Goal: Task Accomplishment & Management: Use online tool/utility

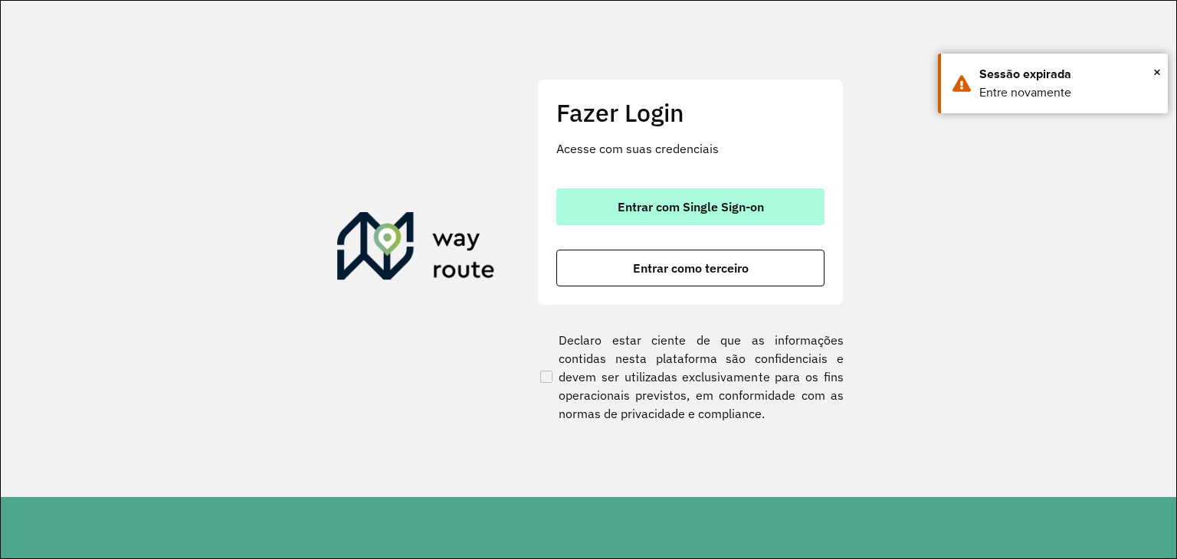
click at [699, 195] on button "Entrar com Single Sign-on" at bounding box center [690, 206] width 268 height 37
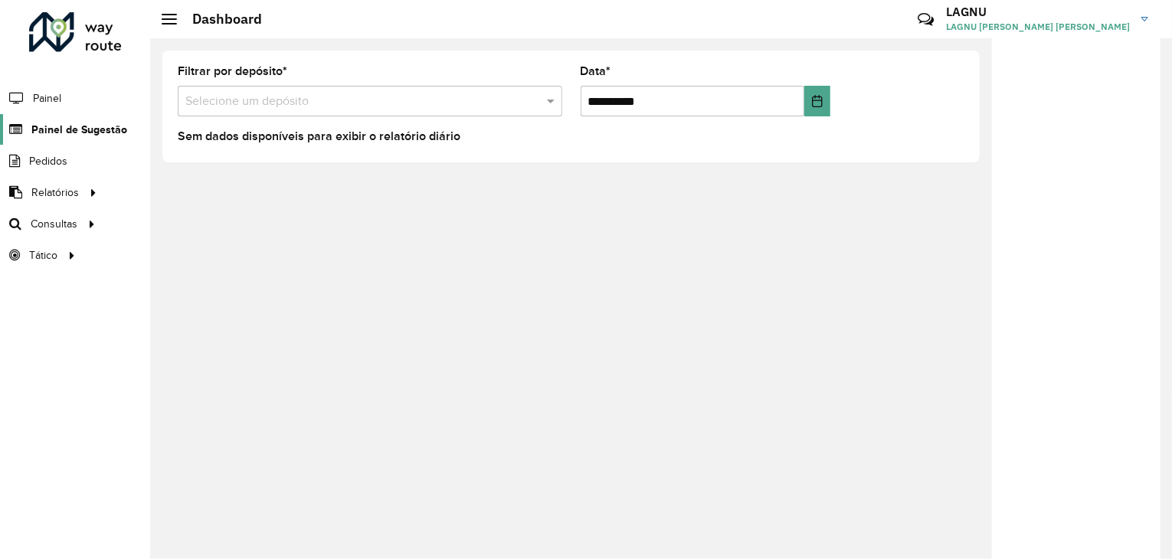
click at [67, 124] on span "Painel de Sugestão" at bounding box center [79, 130] width 96 height 16
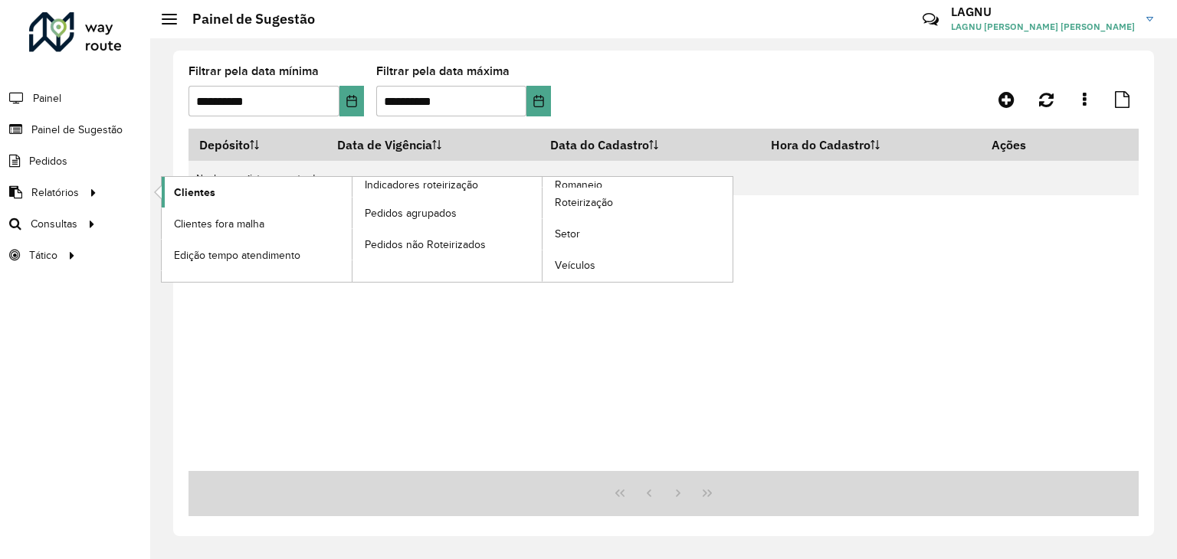
click at [244, 185] on link "Clientes" at bounding box center [257, 192] width 190 height 31
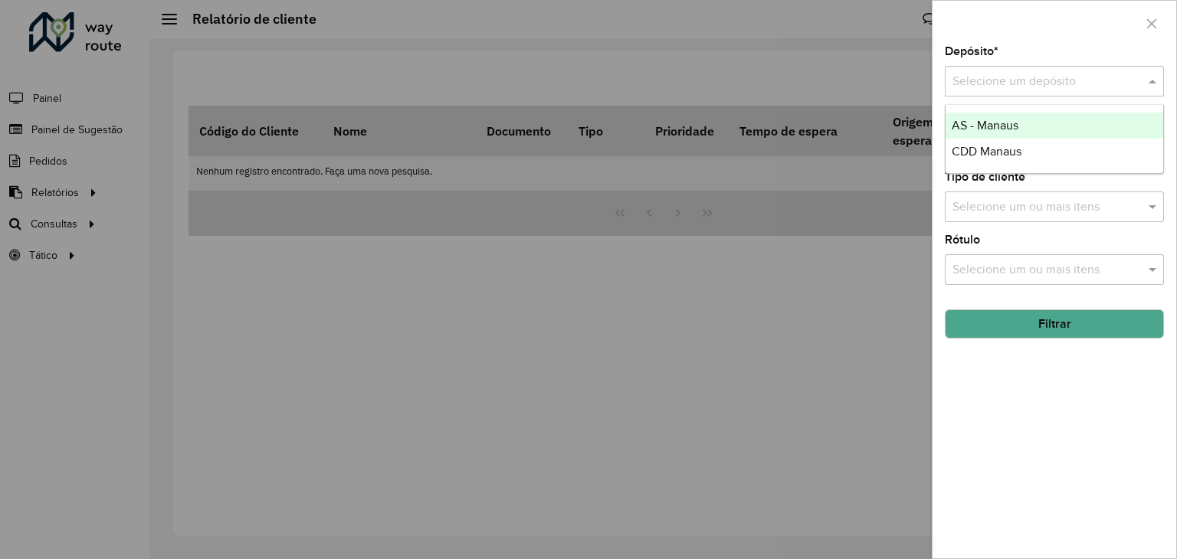
click at [1043, 84] on input "text" at bounding box center [1038, 82] width 173 height 18
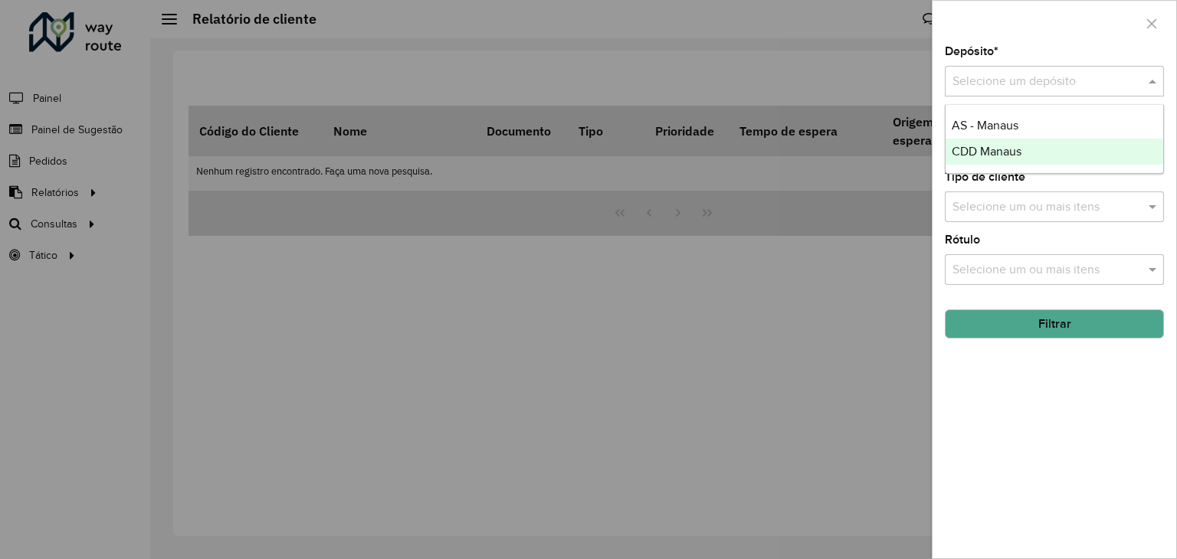
click at [1016, 143] on div "CDD Manaus" at bounding box center [1054, 152] width 218 height 26
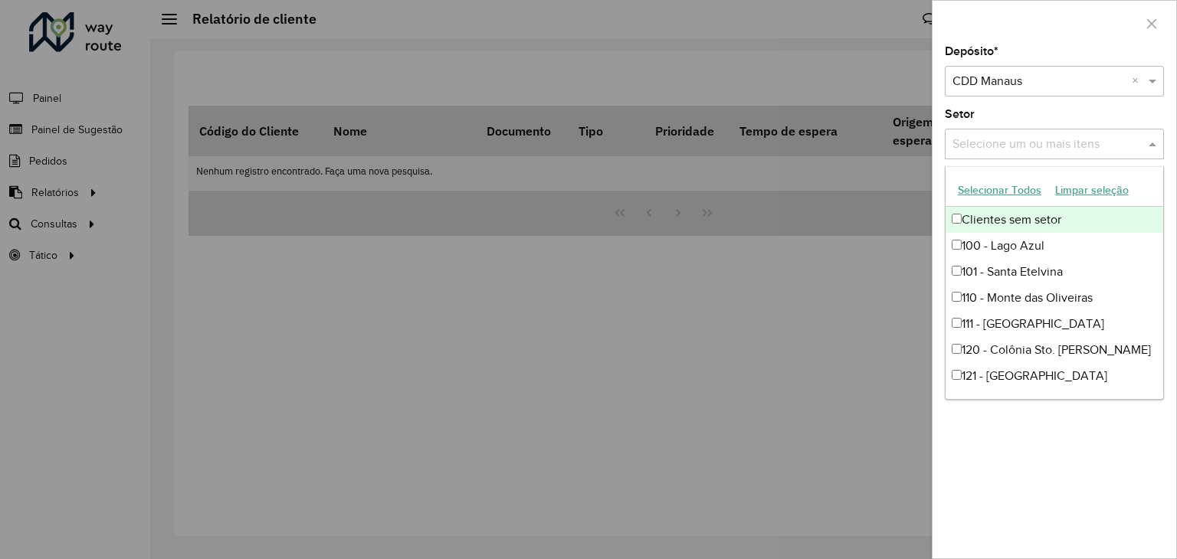
click at [1033, 136] on input "text" at bounding box center [1046, 145] width 196 height 18
click at [1019, 119] on div "Setor Selecione um ou mais itens" at bounding box center [1053, 134] width 219 height 51
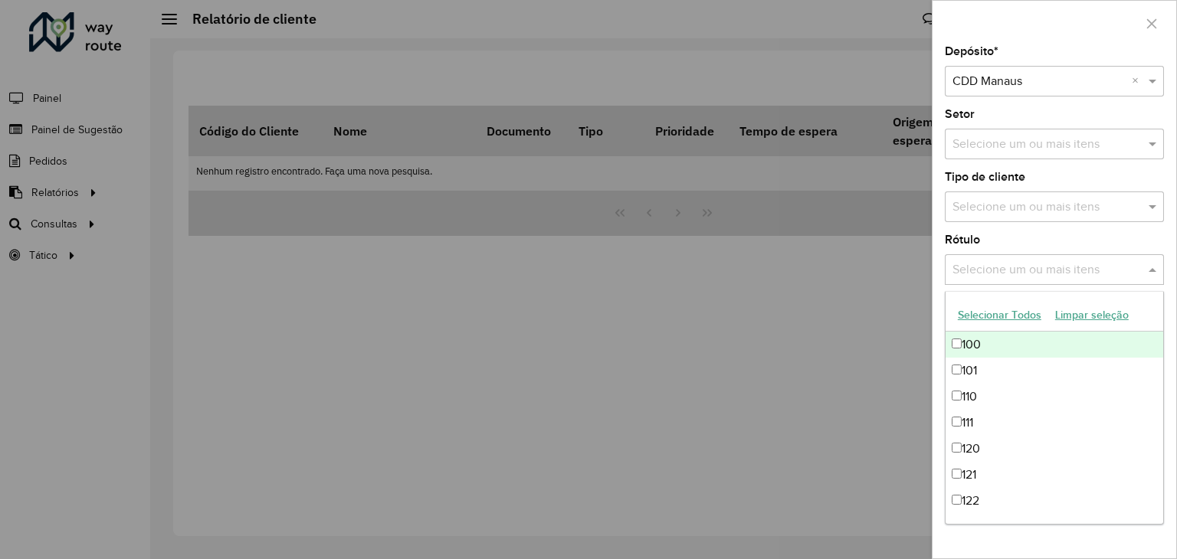
click at [1062, 270] on input "text" at bounding box center [1046, 270] width 196 height 18
click at [1045, 212] on input "text" at bounding box center [1046, 207] width 196 height 18
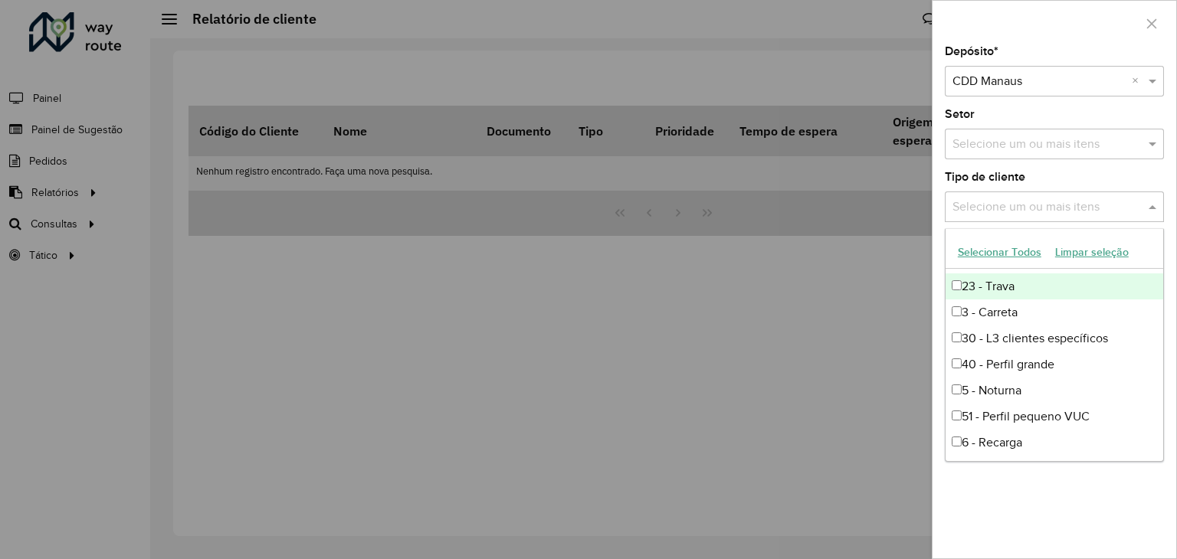
scroll to position [54, 0]
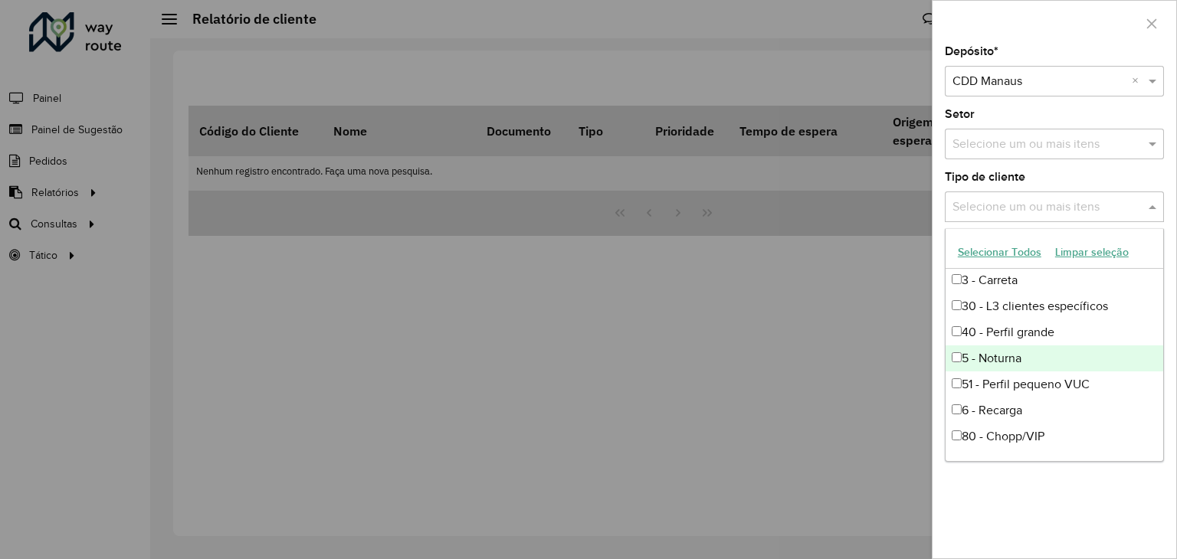
click at [1036, 356] on div "5 - Noturna" at bounding box center [1054, 358] width 218 height 26
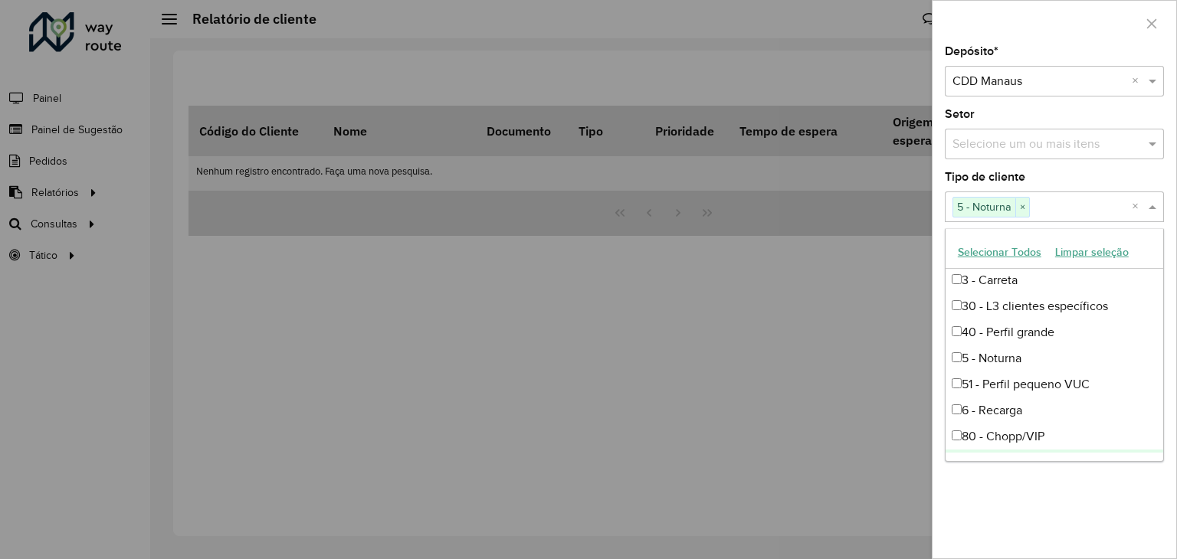
click at [1030, 485] on div "Depósito * Selecione um depósito × CDD Manaus × Setor Selecione um ou mais iten…" at bounding box center [1054, 302] width 244 height 512
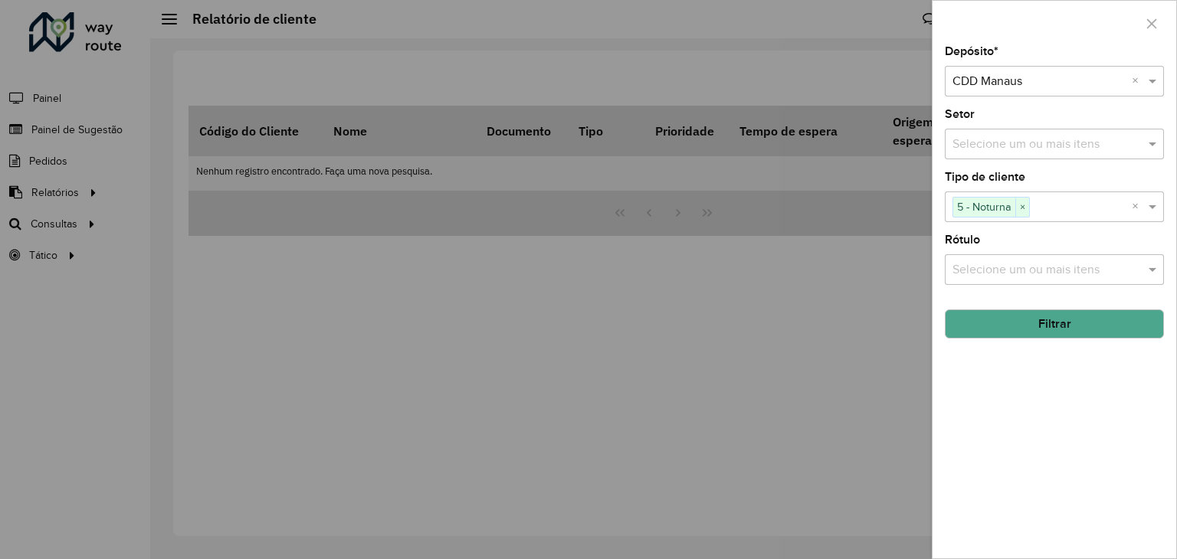
click at [1033, 329] on button "Filtrar" at bounding box center [1053, 323] width 219 height 29
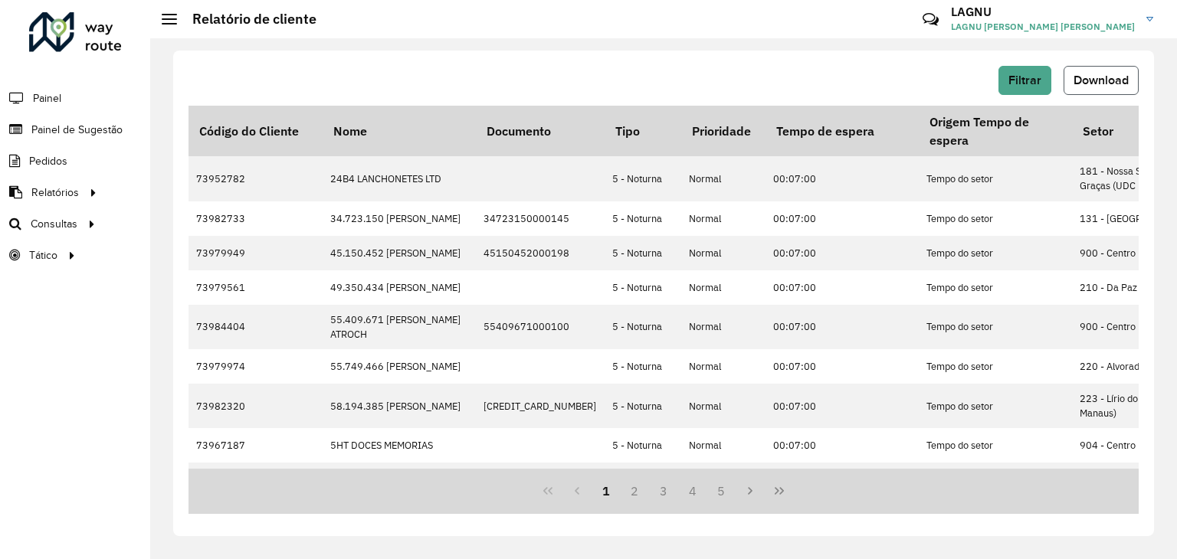
click at [1094, 91] on button "Download" at bounding box center [1100, 80] width 75 height 29
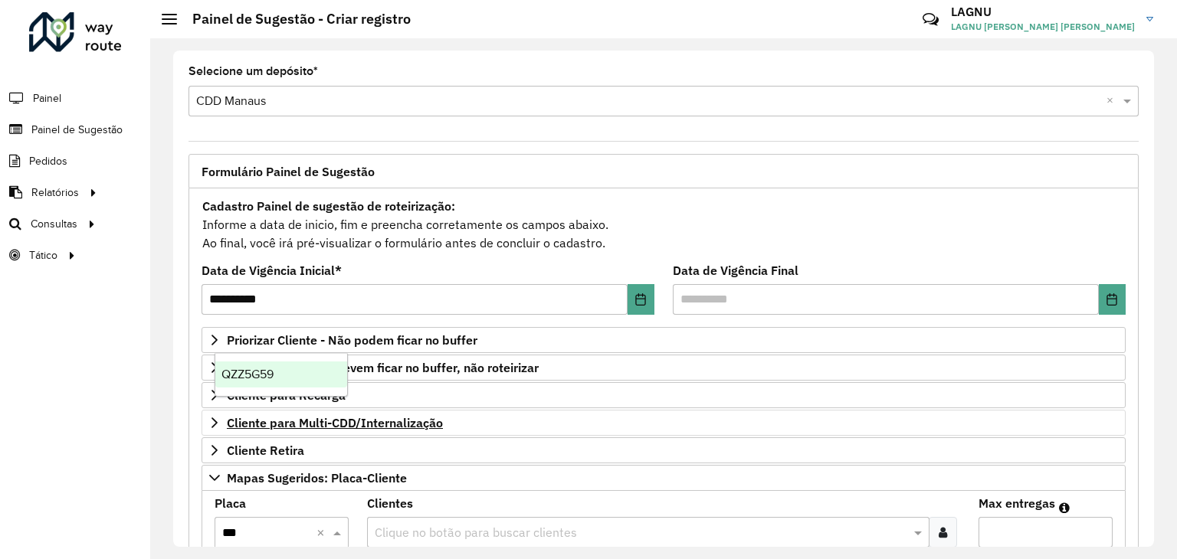
scroll to position [199, 0]
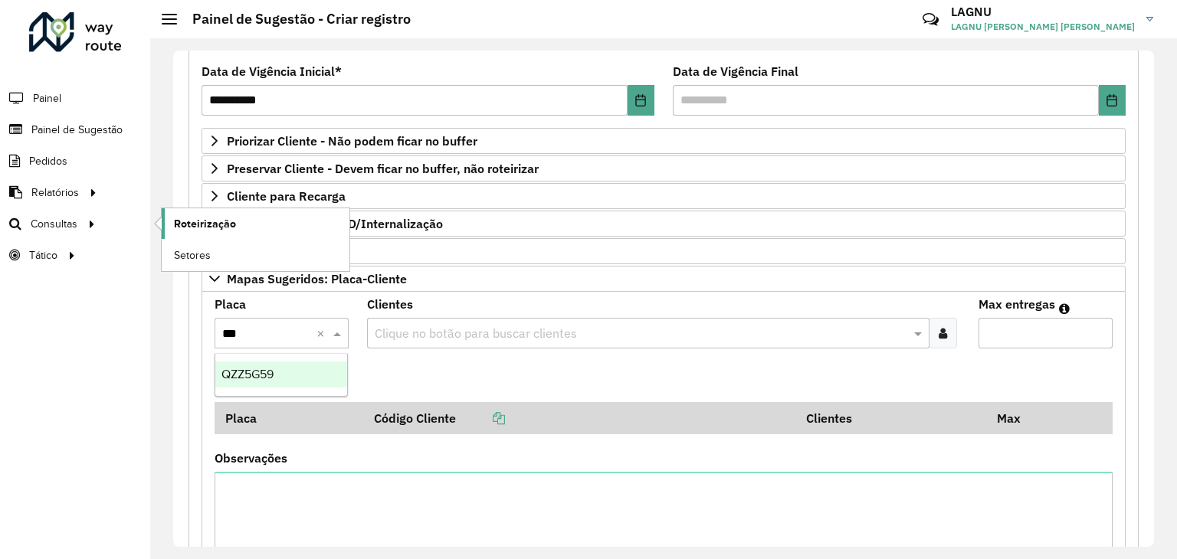
click at [213, 229] on span "Roteirização" at bounding box center [205, 224] width 62 height 16
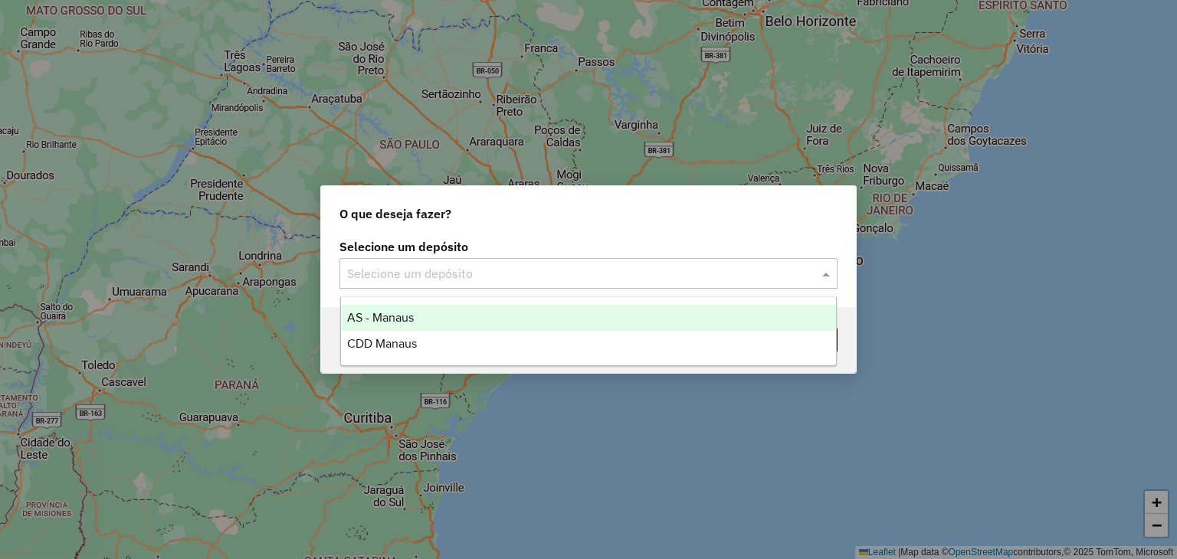
click at [627, 270] on input "text" at bounding box center [573, 274] width 452 height 18
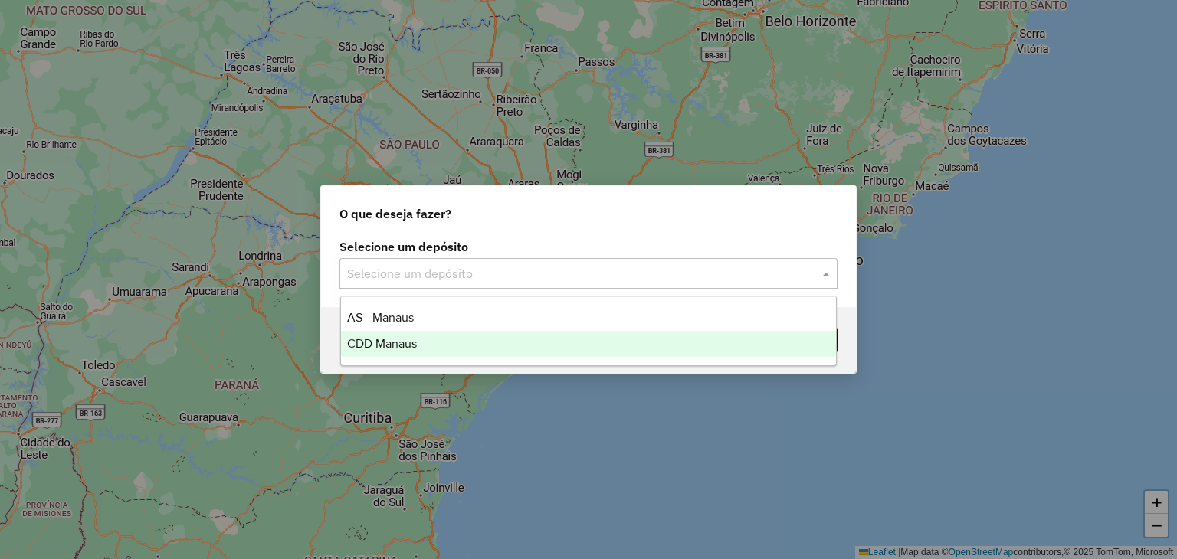
click at [486, 344] on div "CDD Manaus" at bounding box center [589, 344] width 496 height 26
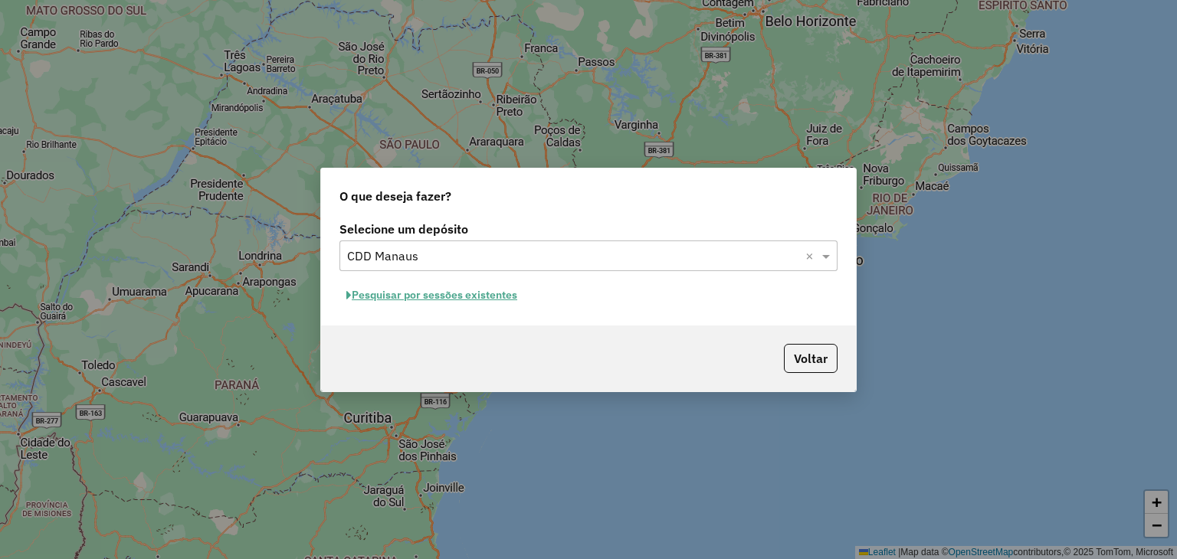
click at [469, 293] on button "Pesquisar por sessões existentes" at bounding box center [431, 295] width 185 height 24
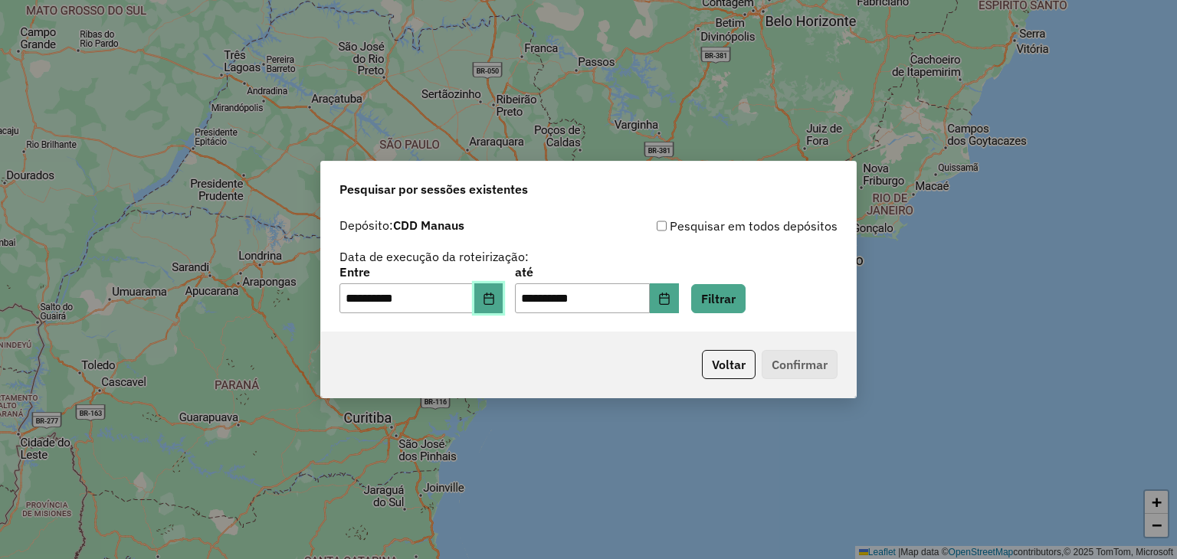
click at [495, 301] on icon "Choose Date" at bounding box center [489, 299] width 12 height 12
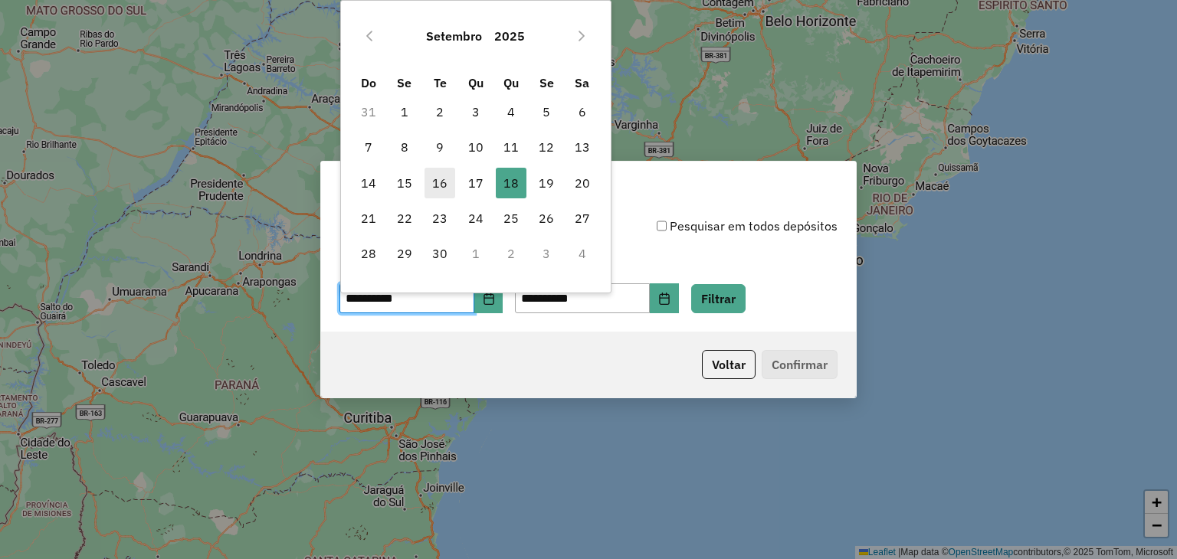
click at [443, 187] on span "16" at bounding box center [439, 183] width 31 height 31
type input "**********"
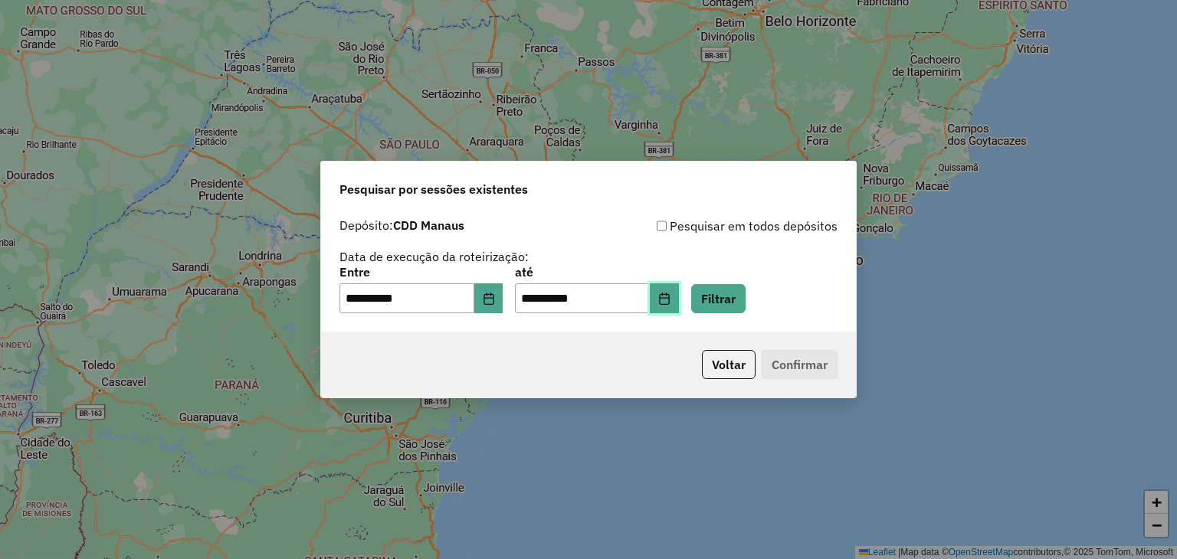
click at [670, 296] on icon "Choose Date" at bounding box center [664, 299] width 12 height 12
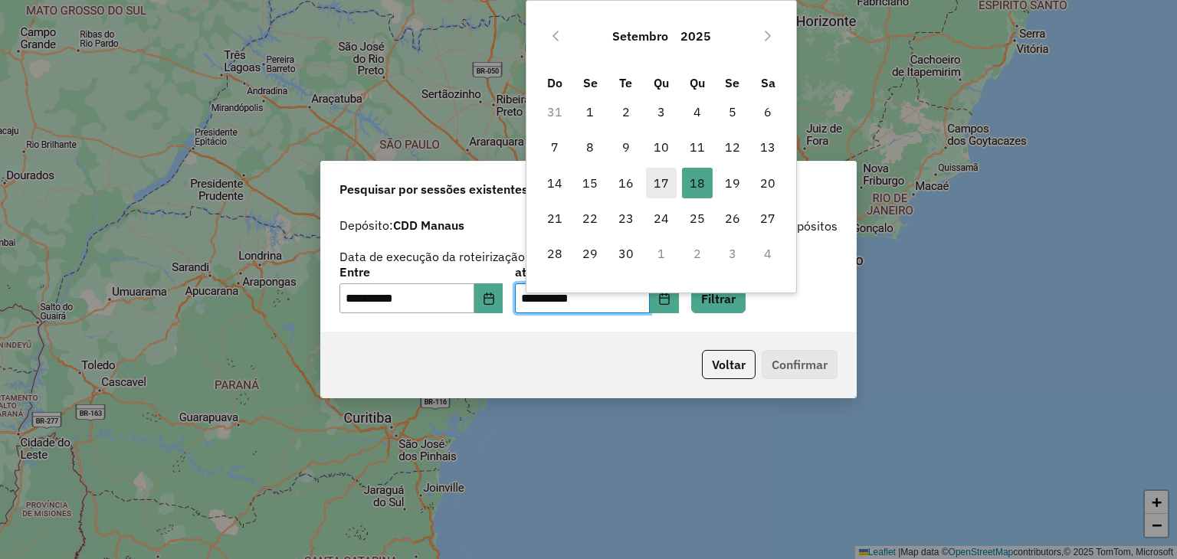
click at [653, 181] on span "17" at bounding box center [661, 183] width 31 height 31
type input "**********"
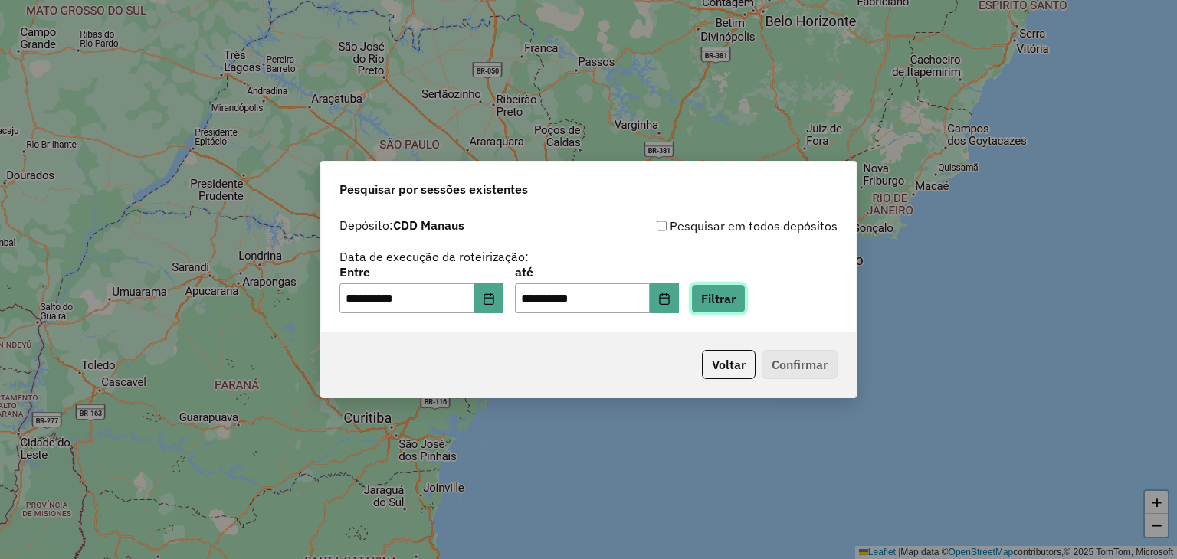
click at [715, 292] on button "Filtrar" at bounding box center [718, 298] width 54 height 29
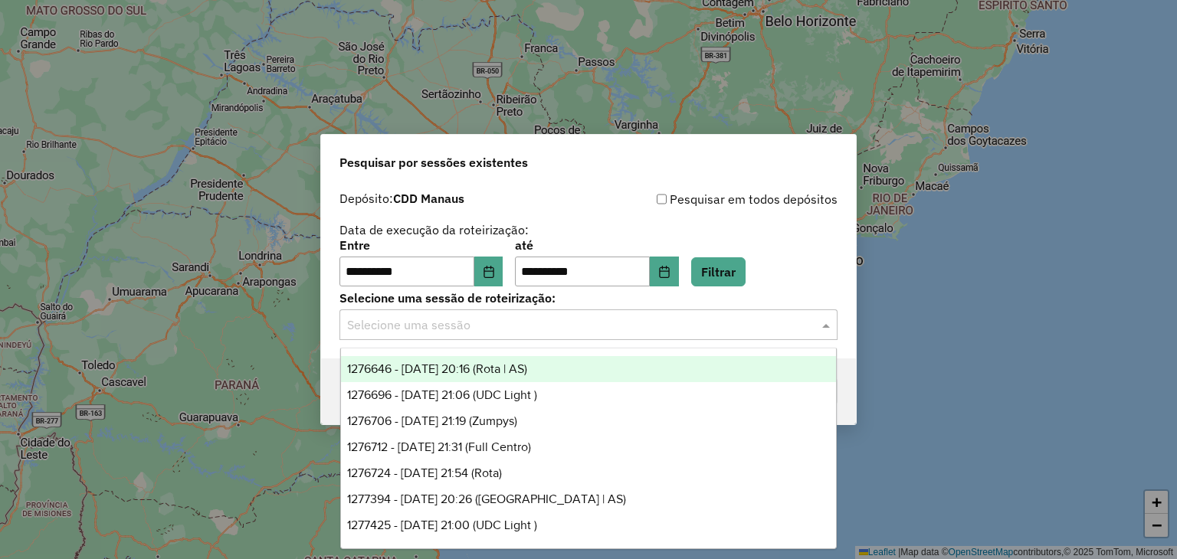
click at [697, 319] on input "text" at bounding box center [573, 325] width 452 height 18
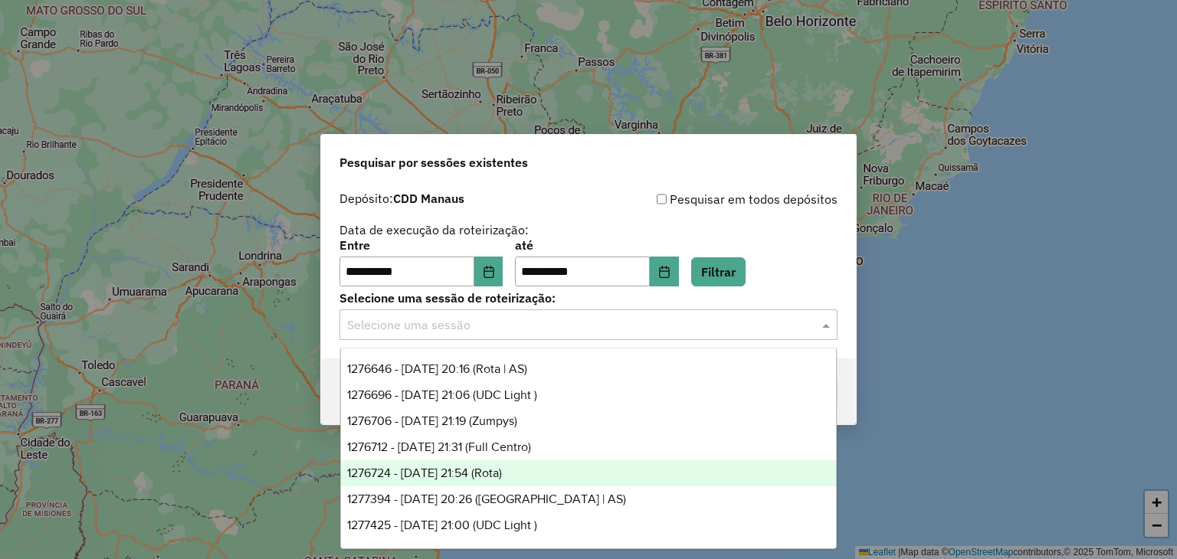
click at [555, 470] on div "1276724 - 16/09/2025 21:54 (Rota)" at bounding box center [589, 473] width 496 height 26
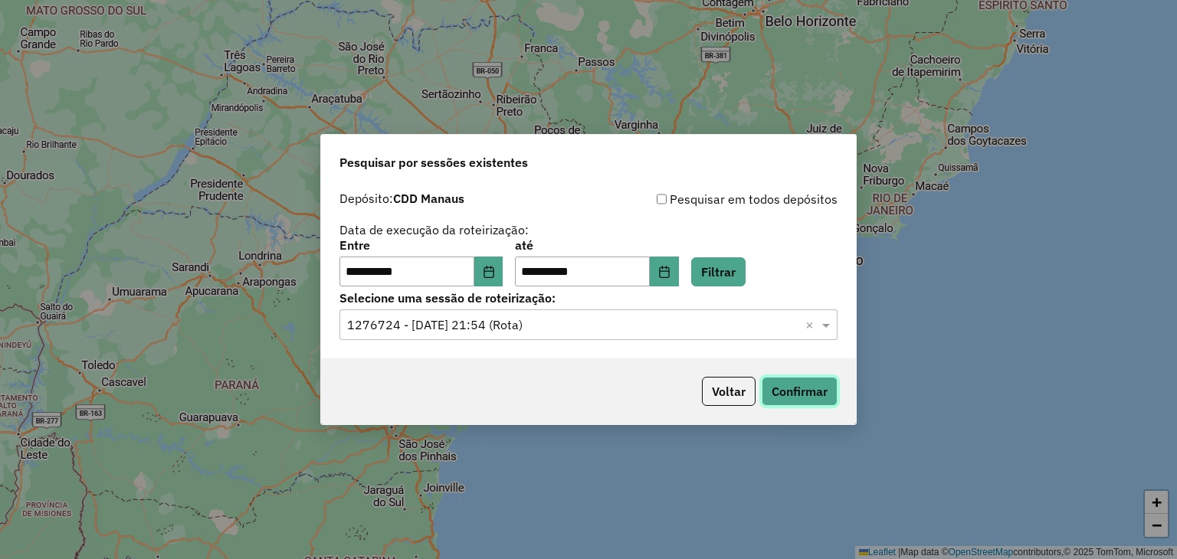
click at [792, 399] on button "Confirmar" at bounding box center [799, 391] width 76 height 29
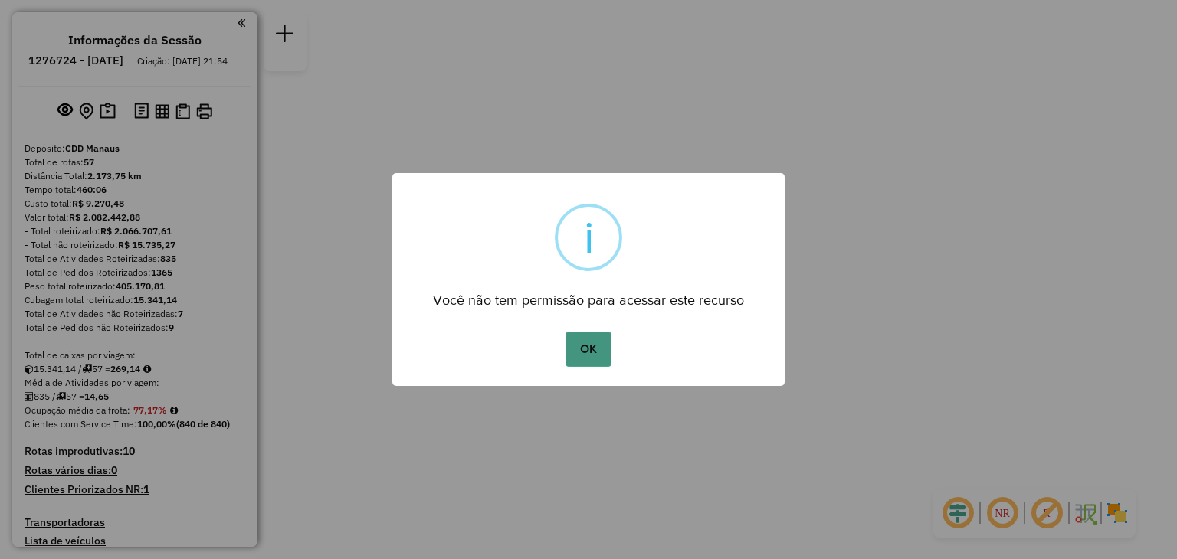
click at [591, 358] on button "OK" at bounding box center [587, 349] width 45 height 35
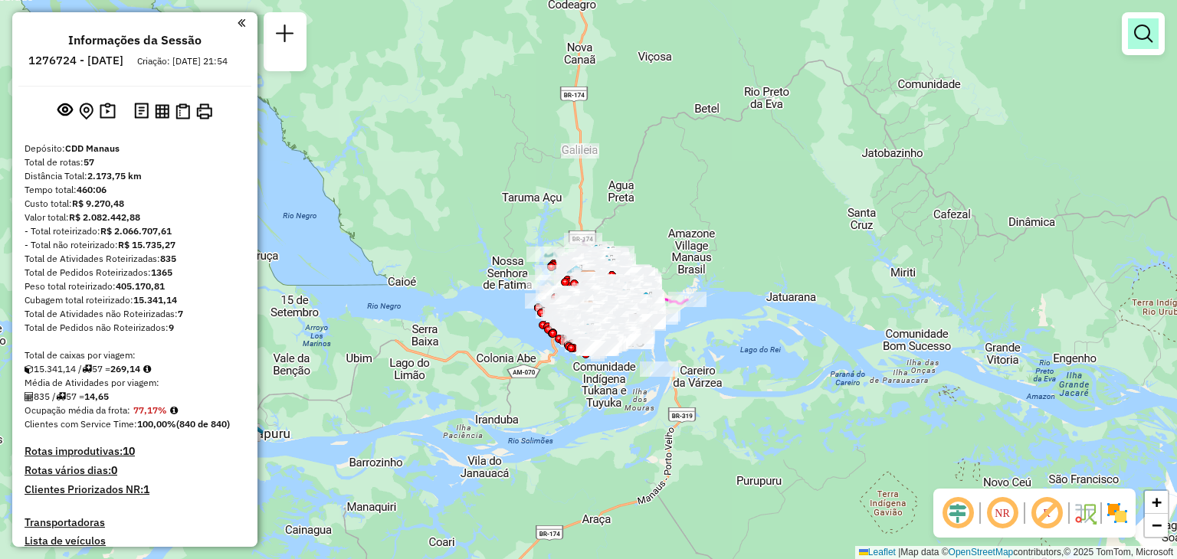
click at [1153, 46] on link at bounding box center [1142, 33] width 31 height 31
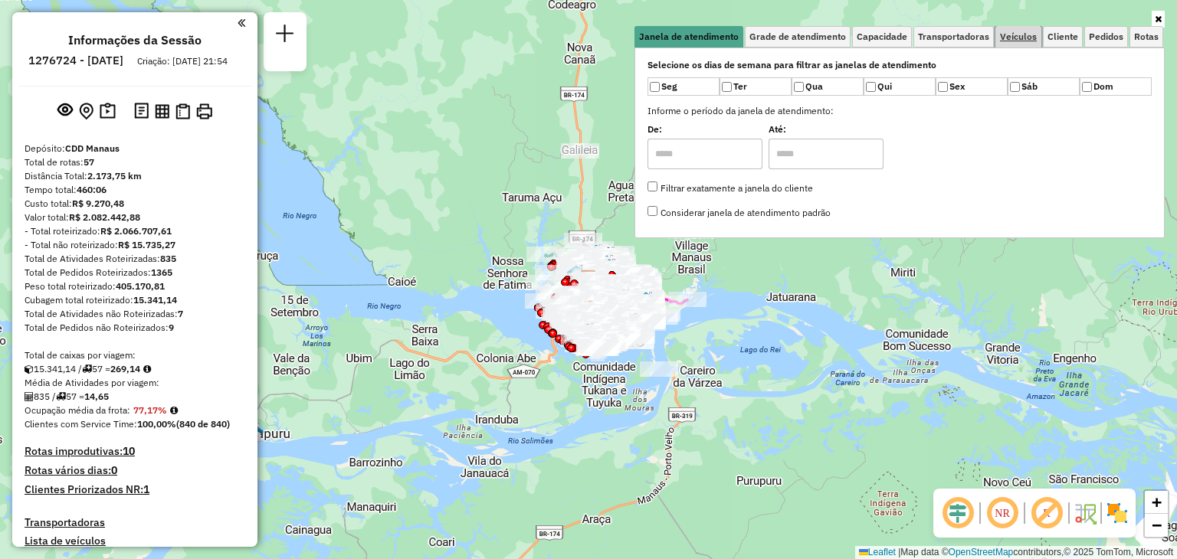
click at [1015, 43] on link "Veículos" at bounding box center [1018, 36] width 46 height 21
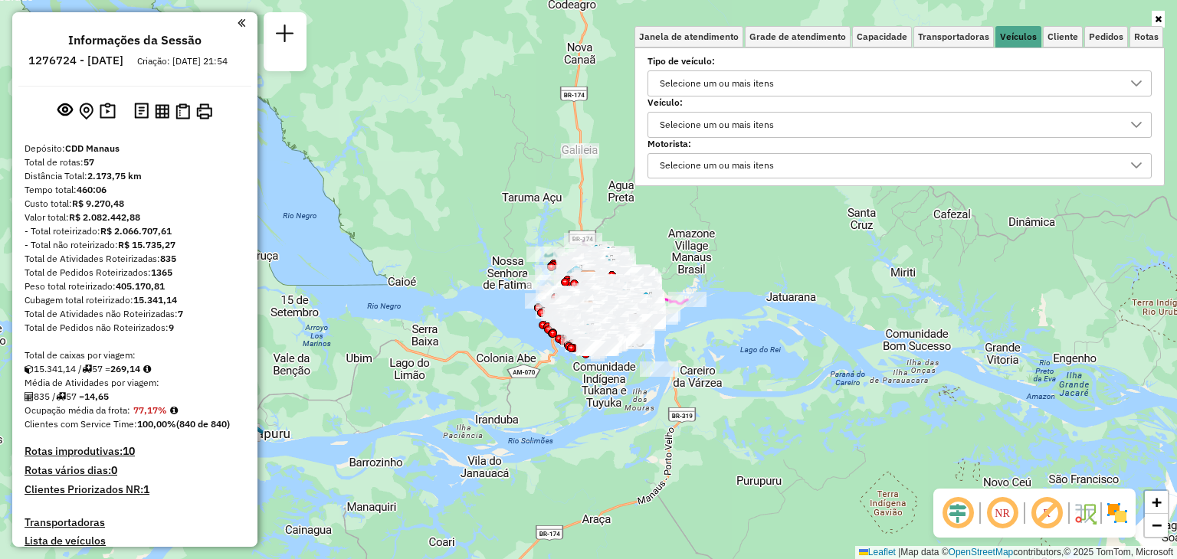
click at [774, 84] on div "Selecione um ou mais itens" at bounding box center [716, 83] width 125 height 25
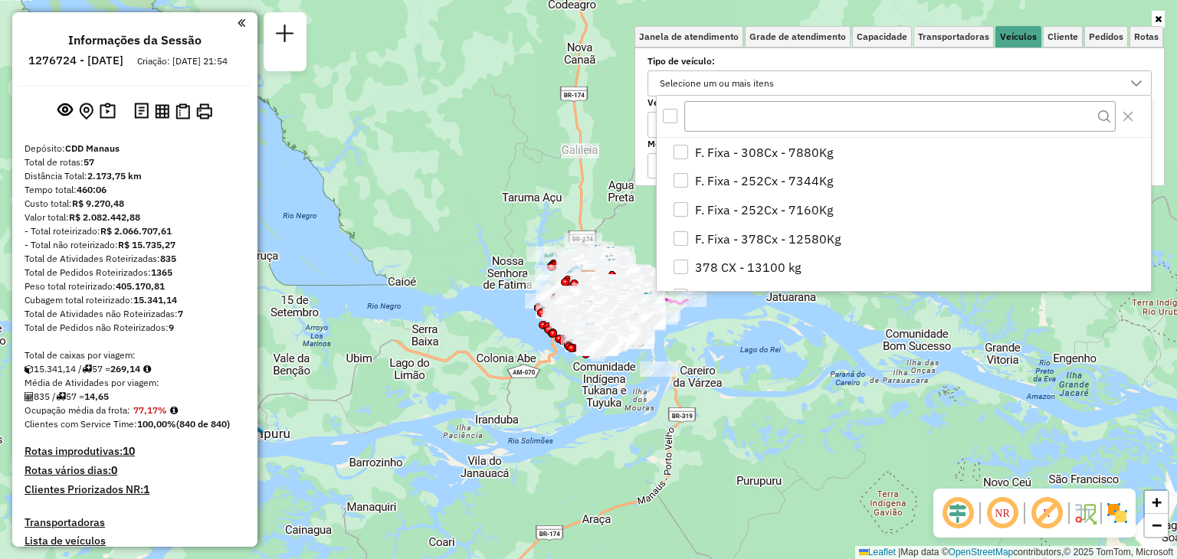
click at [774, 85] on div "Selecione um ou mais itens" at bounding box center [716, 83] width 125 height 25
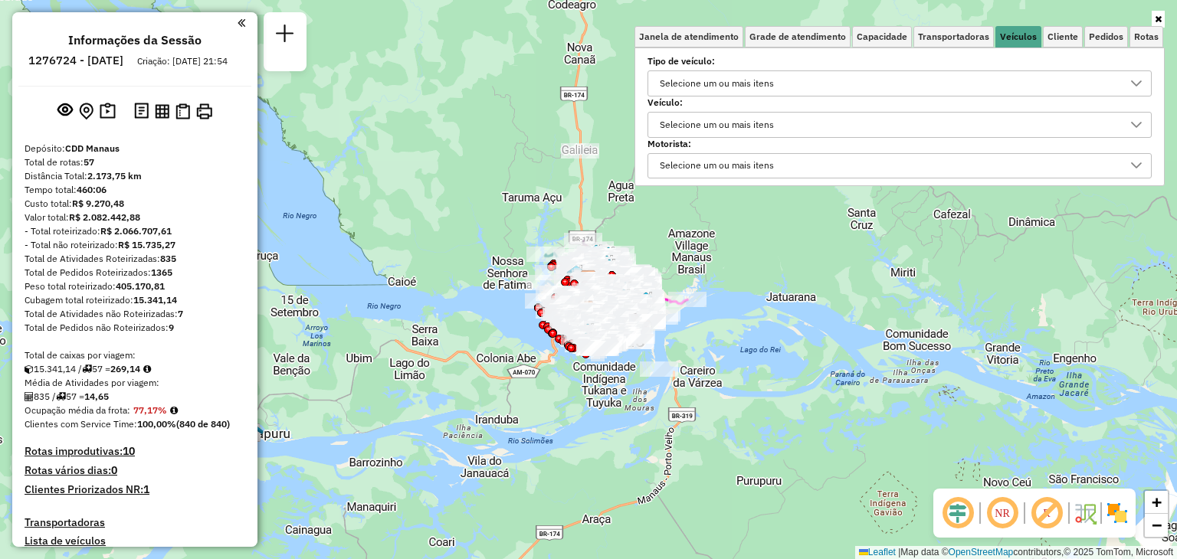
click at [774, 123] on div "Selecione um ou mais itens" at bounding box center [716, 125] width 125 height 25
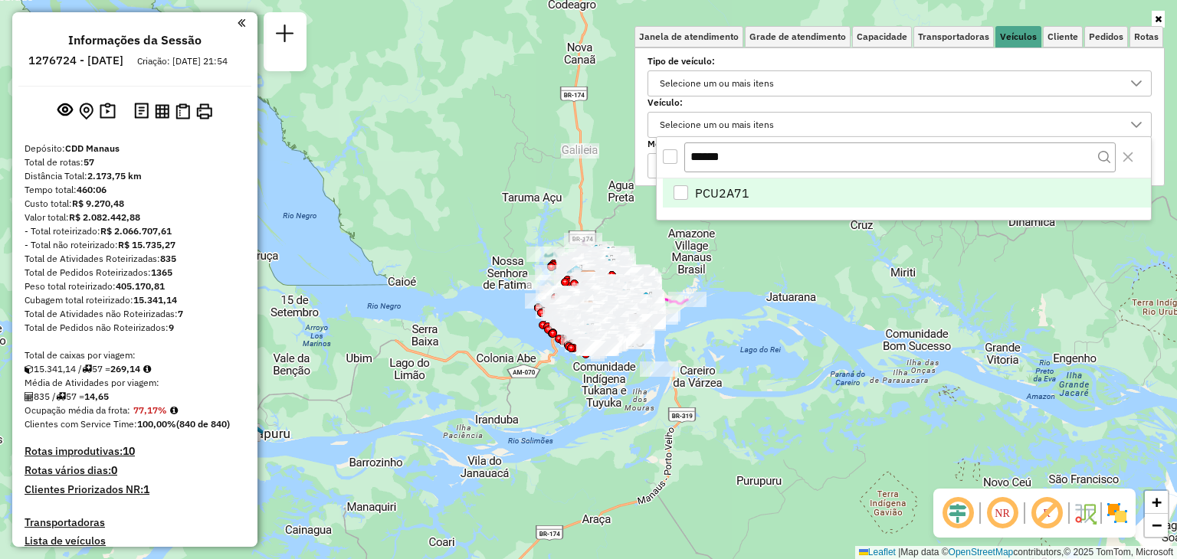
type input "******"
click at [754, 183] on li "PCU2A71" at bounding box center [907, 192] width 488 height 29
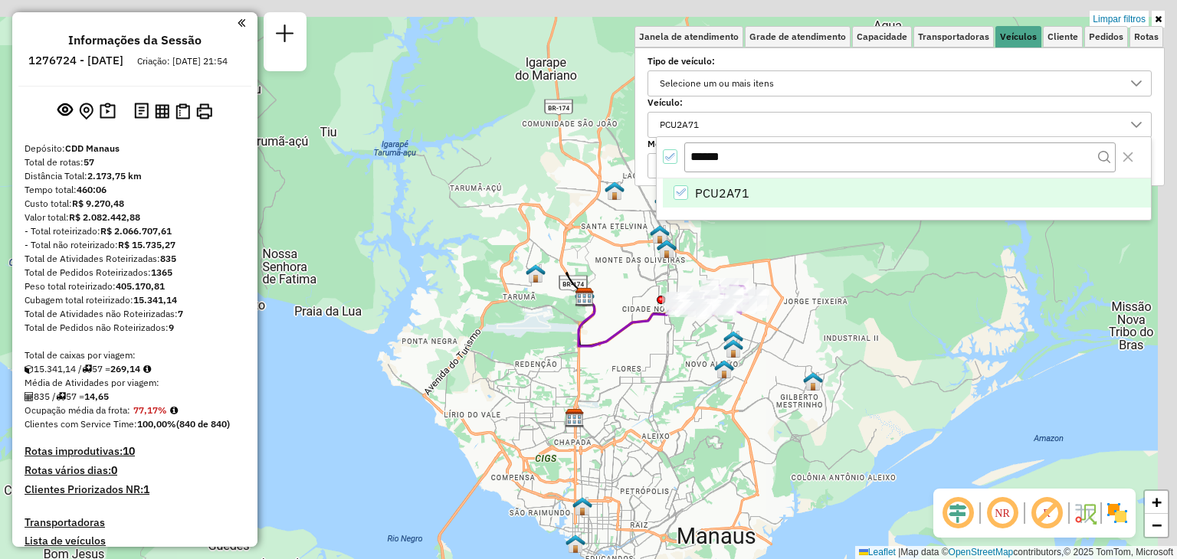
drag, startPoint x: 729, startPoint y: 360, endPoint x: 694, endPoint y: 463, distance: 109.2
click at [694, 463] on div "Limpar filtros Janela de atendimento Grade de atendimento Capacidade Transporta…" at bounding box center [588, 279] width 1177 height 559
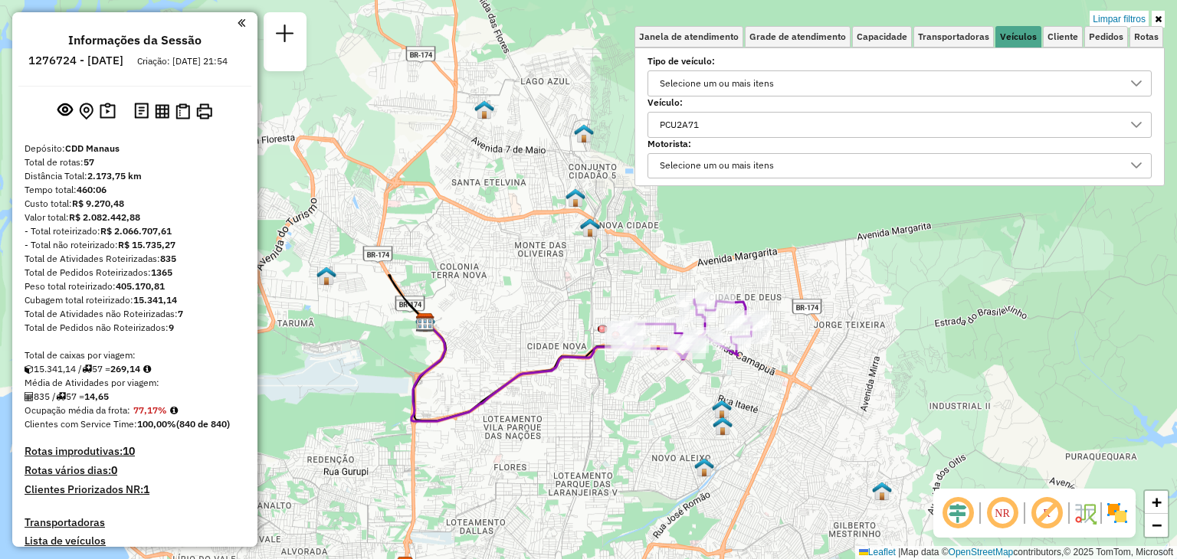
drag, startPoint x: 674, startPoint y: 283, endPoint x: 656, endPoint y: 405, distance: 123.8
click at [656, 405] on div "Limpar filtros Janela de atendimento Grade de atendimento Capacidade Transporta…" at bounding box center [588, 279] width 1177 height 559
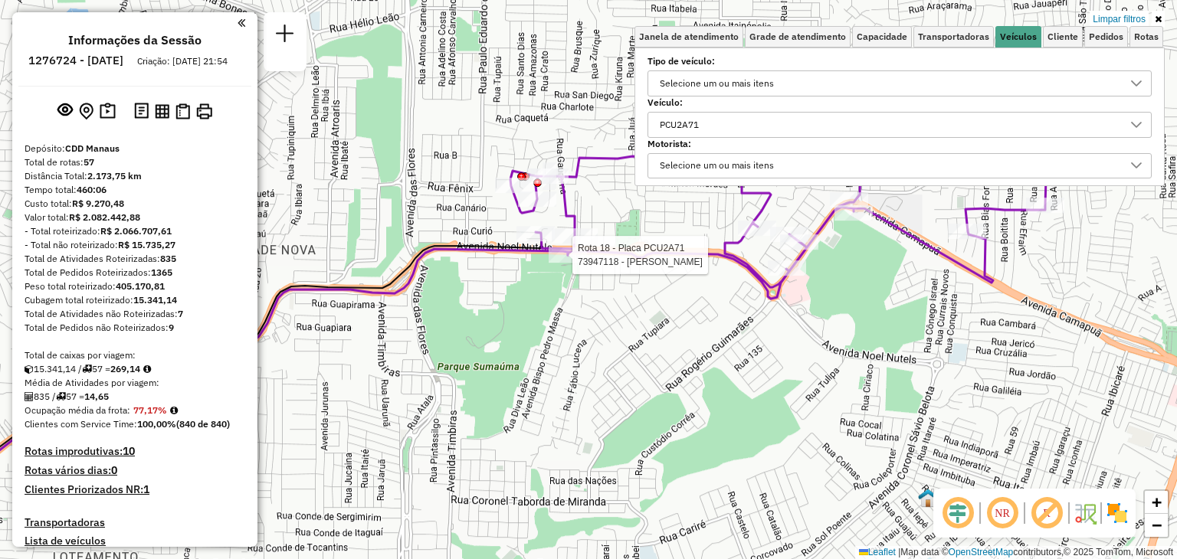
select select "**********"
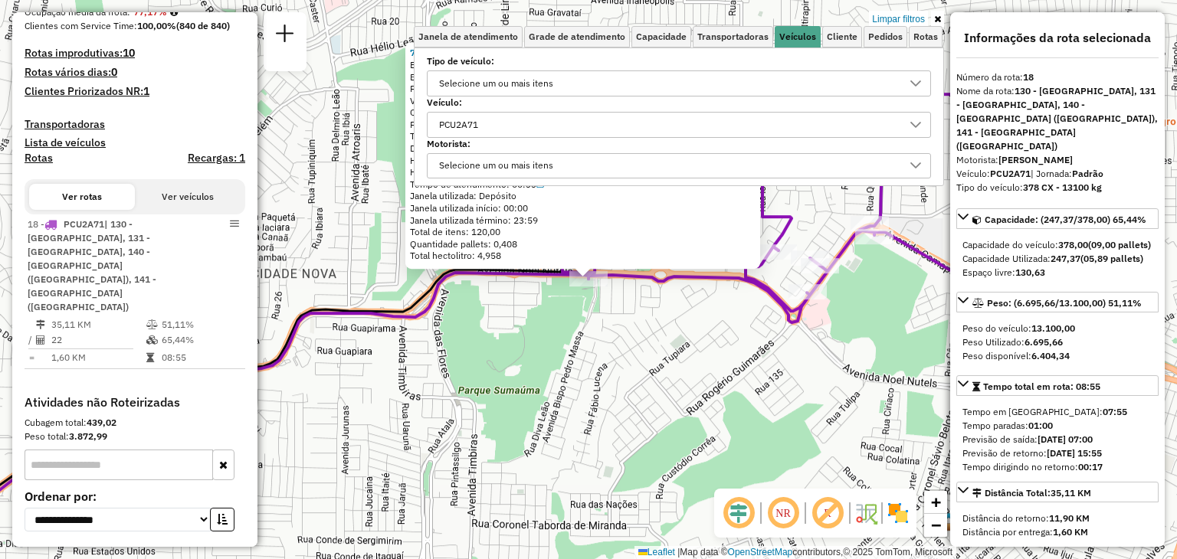
scroll to position [527, 0]
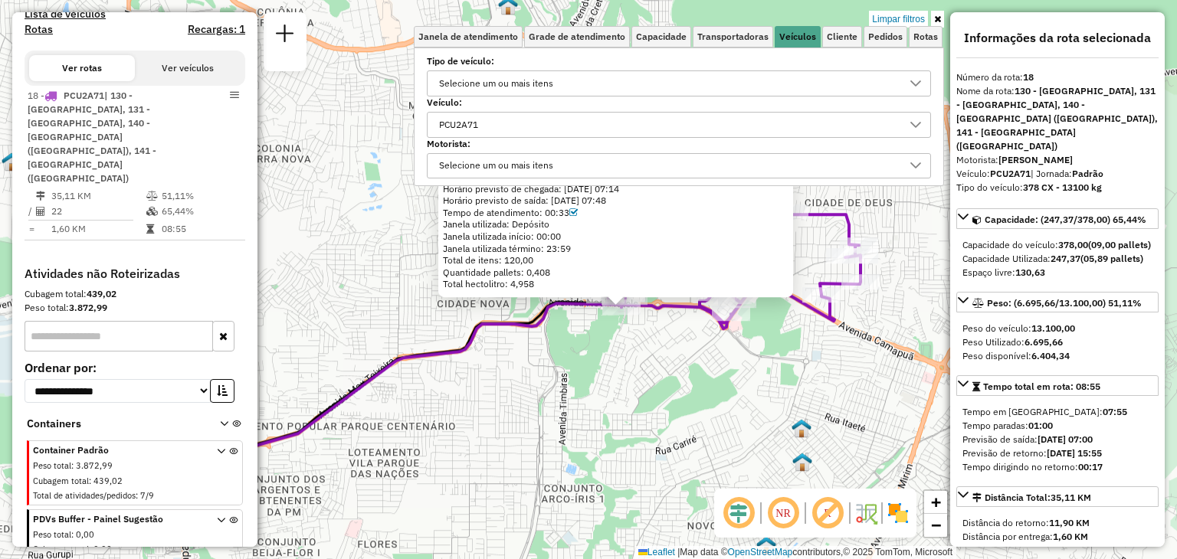
drag, startPoint x: 628, startPoint y: 311, endPoint x: 640, endPoint y: 372, distance: 62.5
click at [640, 372] on div "73947118 - HUDSON MORAIS VIEIRA Endereço: AV Noel Nutels 1000 Bairro: CIDADE NO…" at bounding box center [588, 279] width 1177 height 559
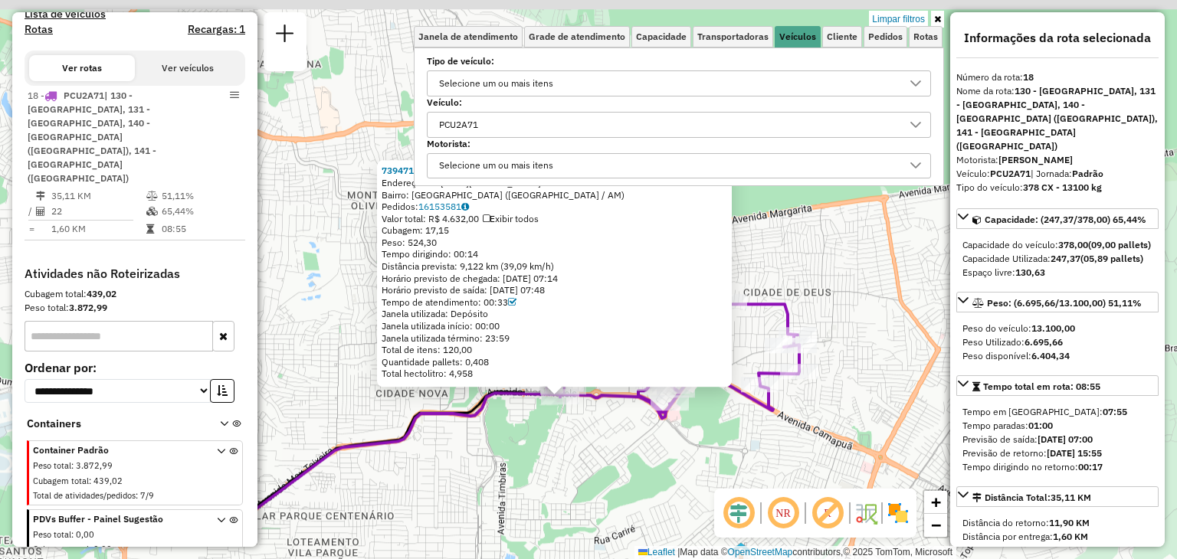
drag, startPoint x: 691, startPoint y: 368, endPoint x: 620, endPoint y: 454, distance: 112.1
click at [620, 454] on div "73947118 - HUDSON MORAIS VIEIRA Endereço: AV Noel Nutels 1000 Bairro: CIDADE NO…" at bounding box center [588, 279] width 1177 height 559
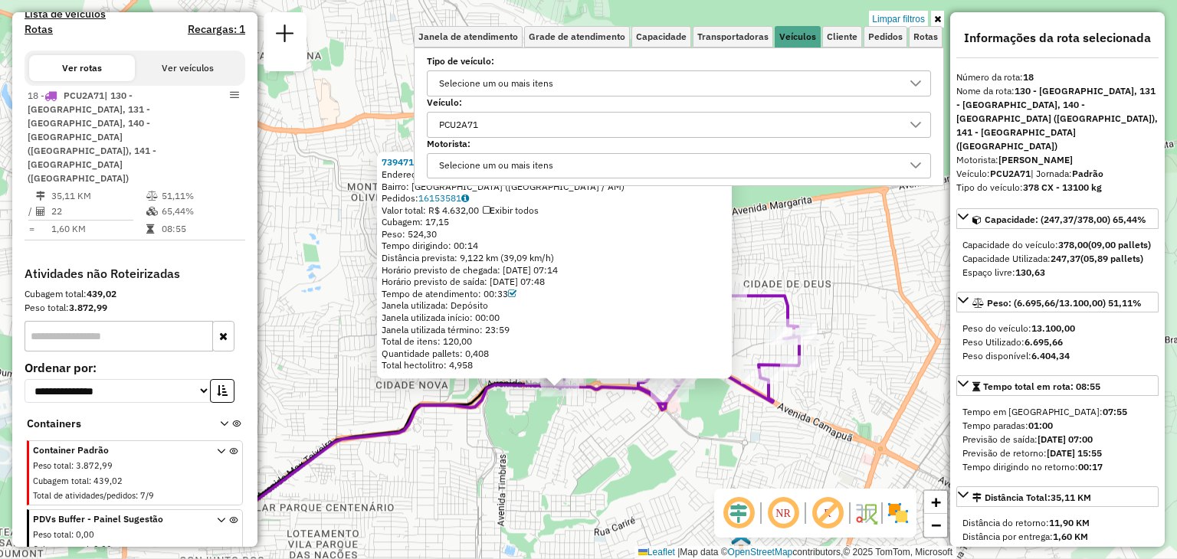
drag, startPoint x: 623, startPoint y: 321, endPoint x: 594, endPoint y: 430, distance: 112.4
click at [594, 430] on div "73947118 - HUDSON MORAIS VIEIRA Endereço: AV Noel Nutels 1000 Bairro: CIDADE NO…" at bounding box center [588, 279] width 1177 height 559
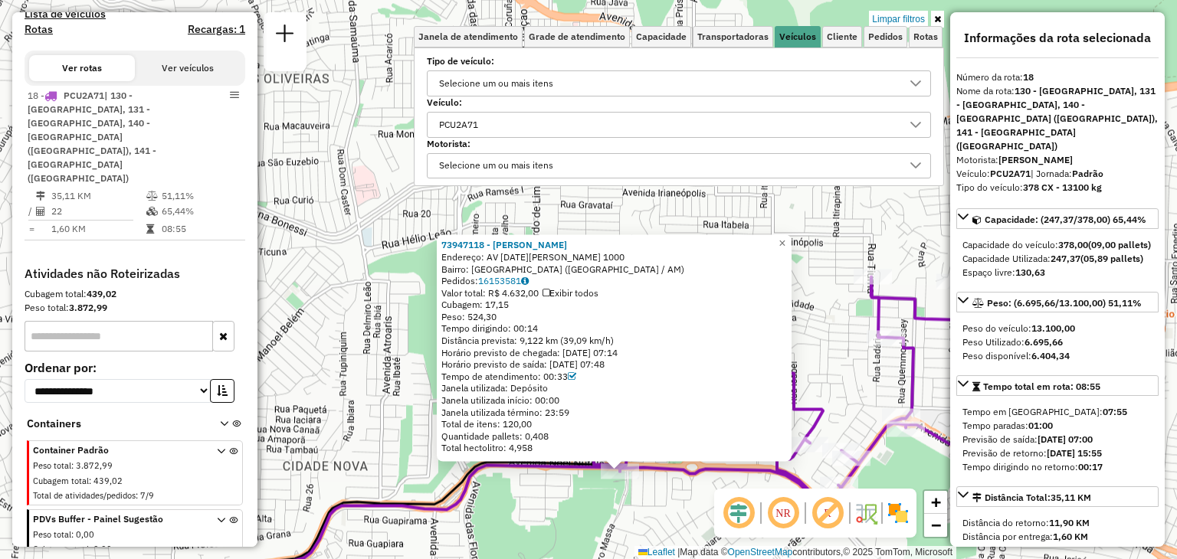
drag, startPoint x: 523, startPoint y: 322, endPoint x: 561, endPoint y: 519, distance: 200.4
click at [561, 519] on div "73947118 - HUDSON MORAIS VIEIRA Endereço: AV Noel Nutels 1000 Bairro: CIDADE NO…" at bounding box center [588, 279] width 1177 height 559
click at [785, 241] on span "×" at bounding box center [781, 243] width 7 height 13
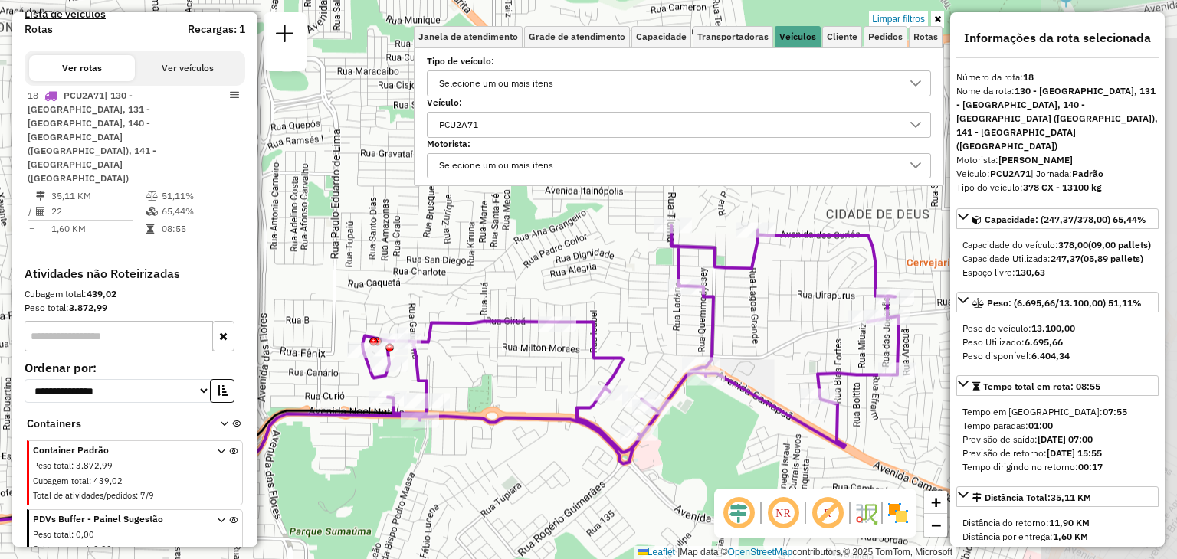
drag, startPoint x: 763, startPoint y: 313, endPoint x: 545, endPoint y: 264, distance: 223.7
click at [545, 264] on div "Limpar filtros Janela de atendimento Grade de atendimento Capacidade Transporta…" at bounding box center [588, 279] width 1177 height 559
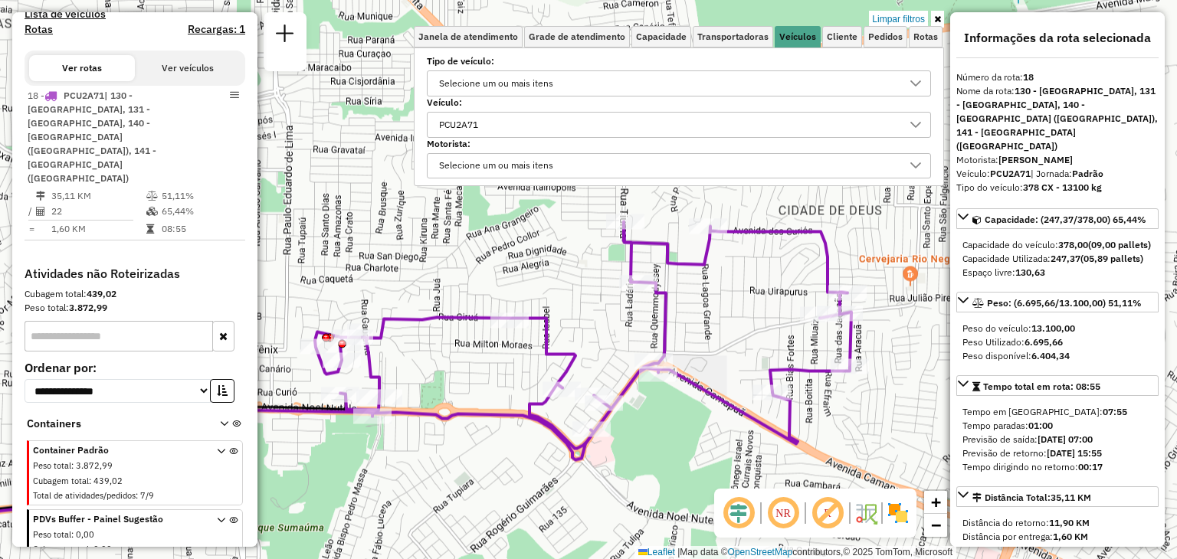
drag, startPoint x: 601, startPoint y: 285, endPoint x: 571, endPoint y: 279, distance: 29.7
click at [571, 279] on div "Limpar filtros Janela de atendimento Grade de atendimento Capacidade Transporta…" at bounding box center [588, 279] width 1177 height 559
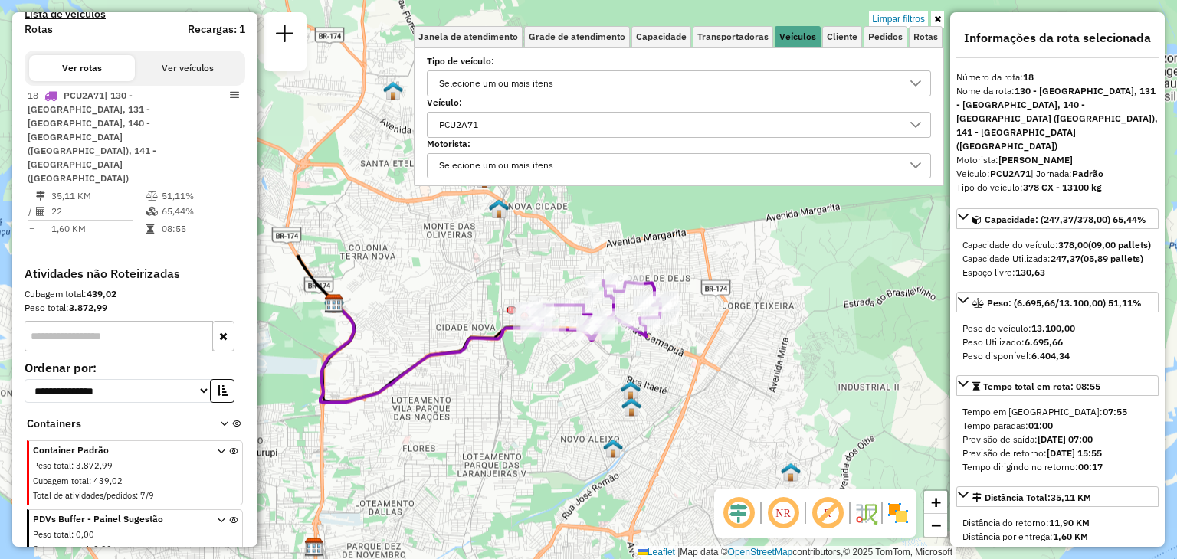
drag, startPoint x: 357, startPoint y: 339, endPoint x: 386, endPoint y: 339, distance: 29.1
click at [386, 339] on div "Limpar filtros Janela de atendimento Grade de atendimento Capacidade Transporta…" at bounding box center [588, 279] width 1177 height 559
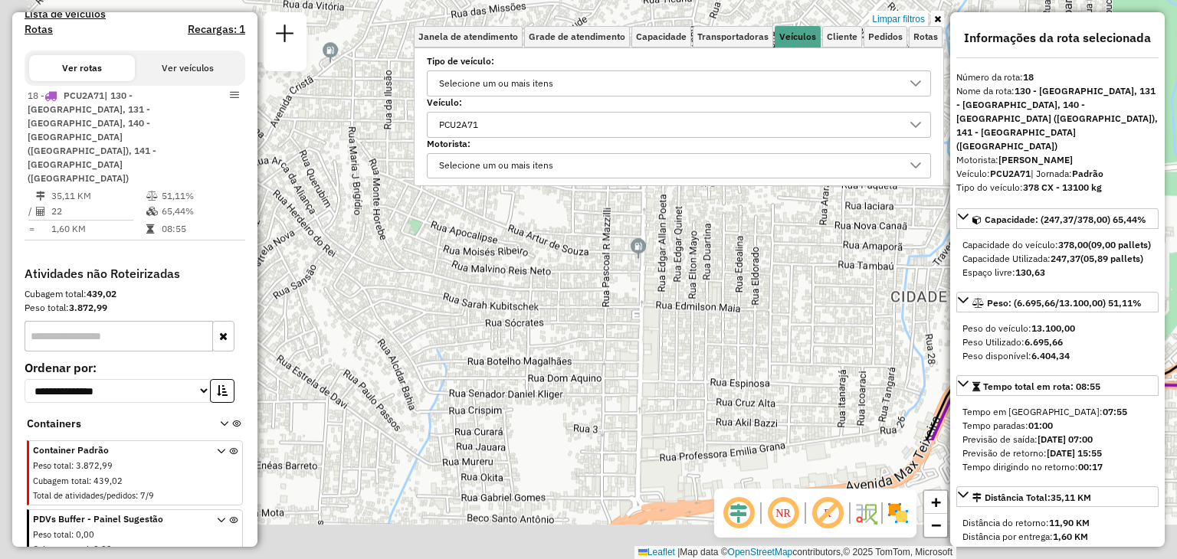
drag, startPoint x: 481, startPoint y: 319, endPoint x: 777, endPoint y: 145, distance: 344.0
click at [777, 145] on div "Limpar filtros Janela de atendimento Grade de atendimento Capacidade Transporta…" at bounding box center [588, 279] width 1177 height 559
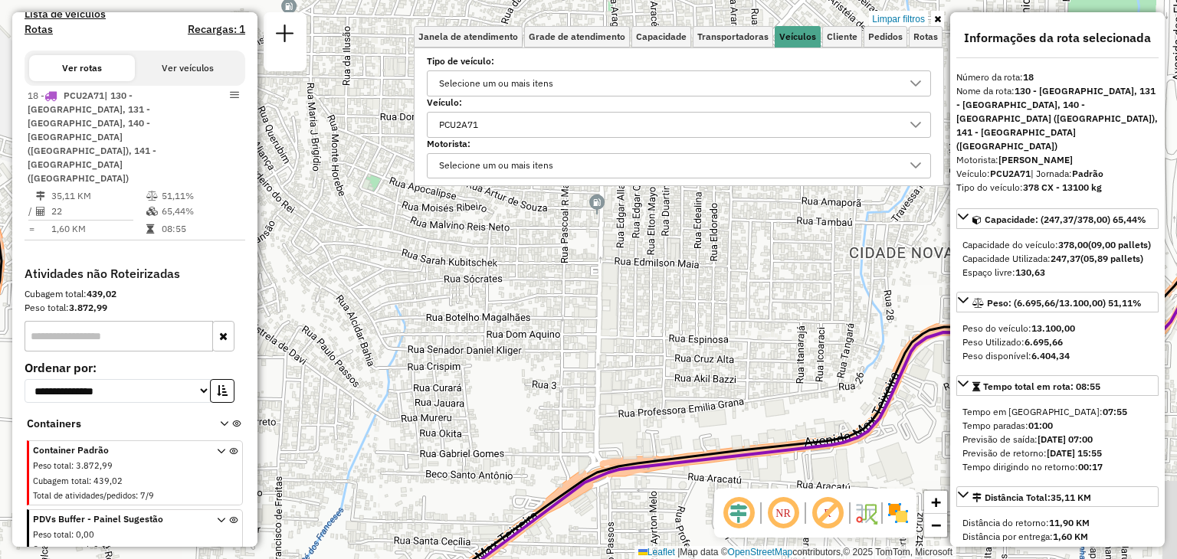
drag, startPoint x: 685, startPoint y: 264, endPoint x: 641, endPoint y: 221, distance: 61.7
click at [641, 221] on div "Limpar filtros Janela de atendimento Grade de atendimento Capacidade Transporta…" at bounding box center [588, 279] width 1177 height 559
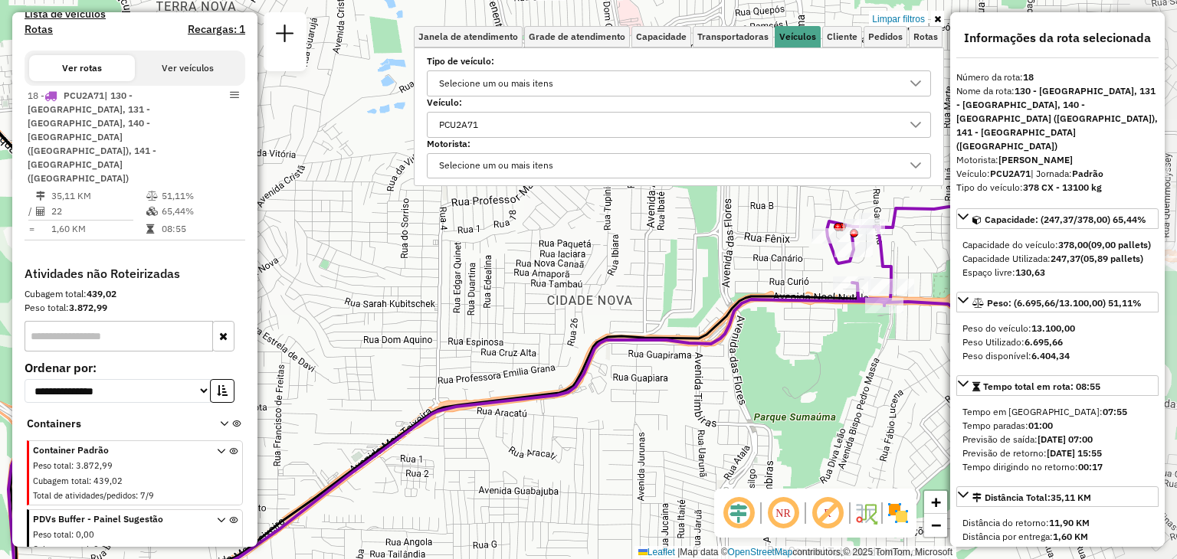
drag, startPoint x: 807, startPoint y: 313, endPoint x: 611, endPoint y: 327, distance: 196.6
click at [611, 327] on icon at bounding box center [384, 301] width 945 height 581
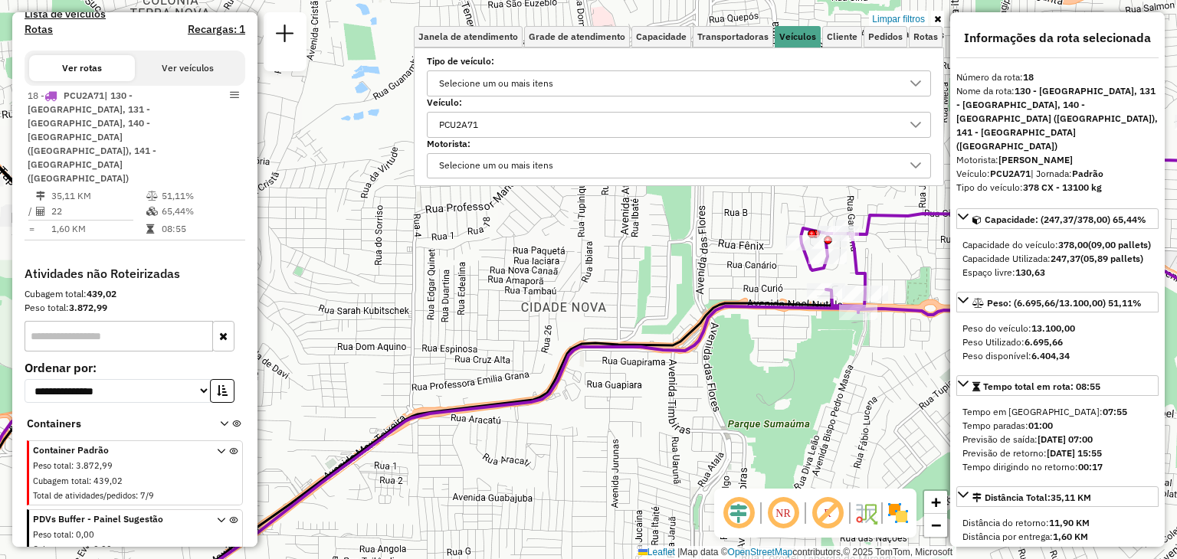
drag, startPoint x: 812, startPoint y: 340, endPoint x: 766, endPoint y: 350, distance: 47.0
click at [766, 350] on div "Limpar filtros Janela de atendimento Grade de atendimento Capacidade Transporta…" at bounding box center [588, 279] width 1177 height 559
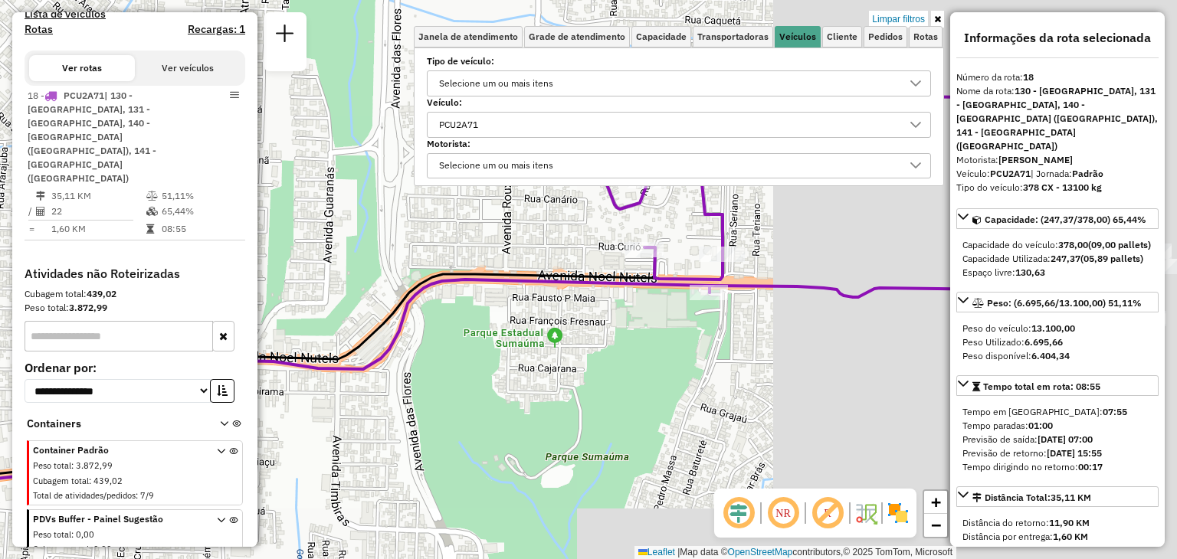
drag, startPoint x: 821, startPoint y: 351, endPoint x: 610, endPoint y: 359, distance: 210.8
click at [610, 359] on div "Limpar filtros Janela de atendimento Grade de atendimento Capacidade Transporta…" at bounding box center [588, 279] width 1177 height 559
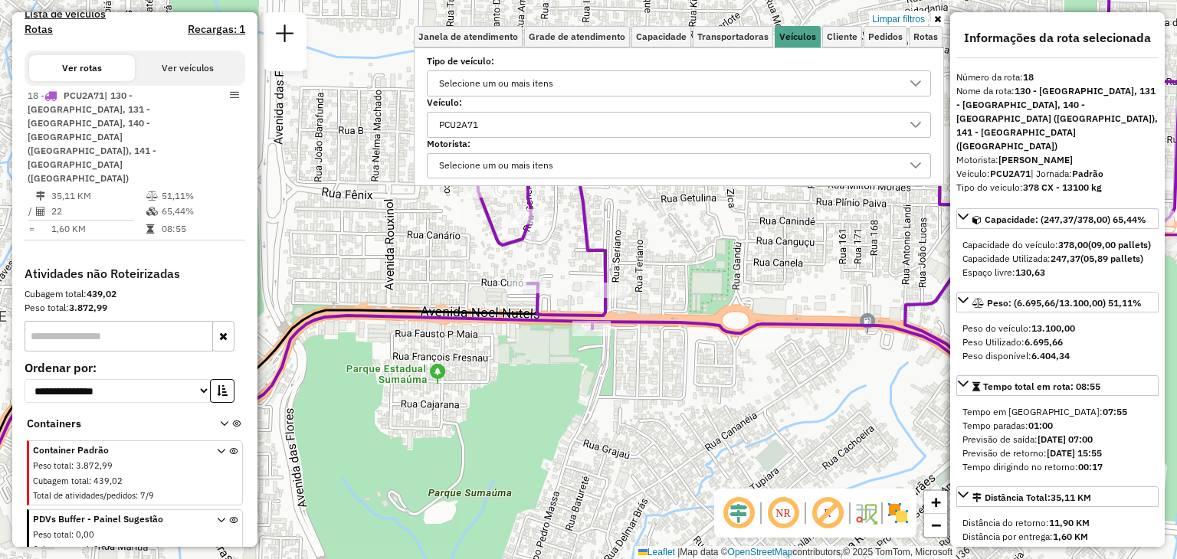
drag, startPoint x: 847, startPoint y: 330, endPoint x: 807, endPoint y: 379, distance: 63.6
click at [807, 379] on div "Limpar filtros Janela de atendimento Grade de atendimento Capacidade Transporta…" at bounding box center [588, 279] width 1177 height 559
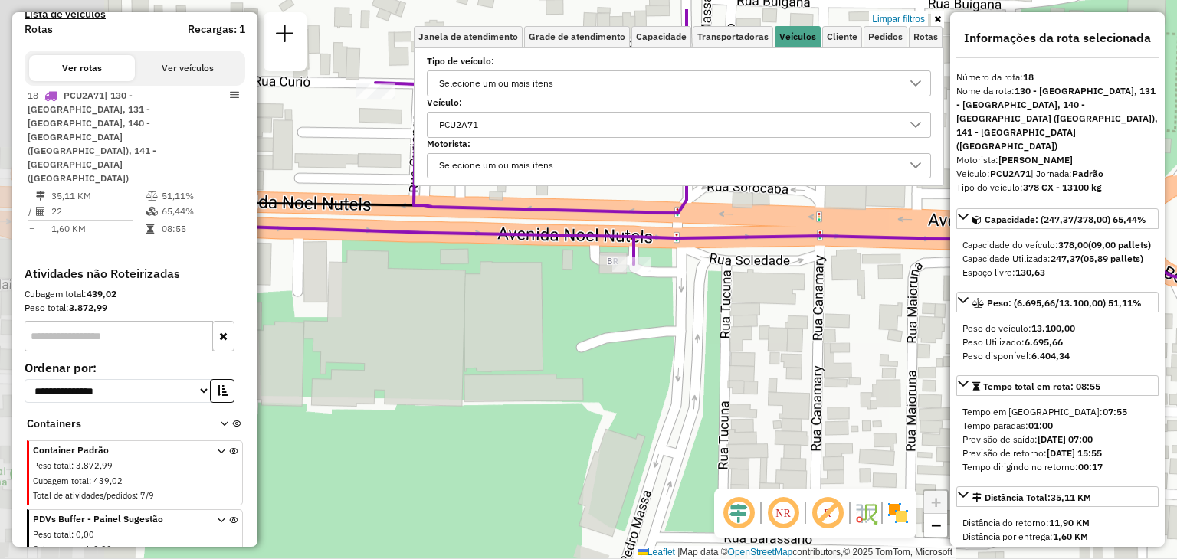
drag, startPoint x: 579, startPoint y: 334, endPoint x: 726, endPoint y: 399, distance: 160.8
click at [726, 399] on div "Limpar filtros Janela de atendimento Grade de atendimento Capacidade Transporta…" at bounding box center [588, 279] width 1177 height 559
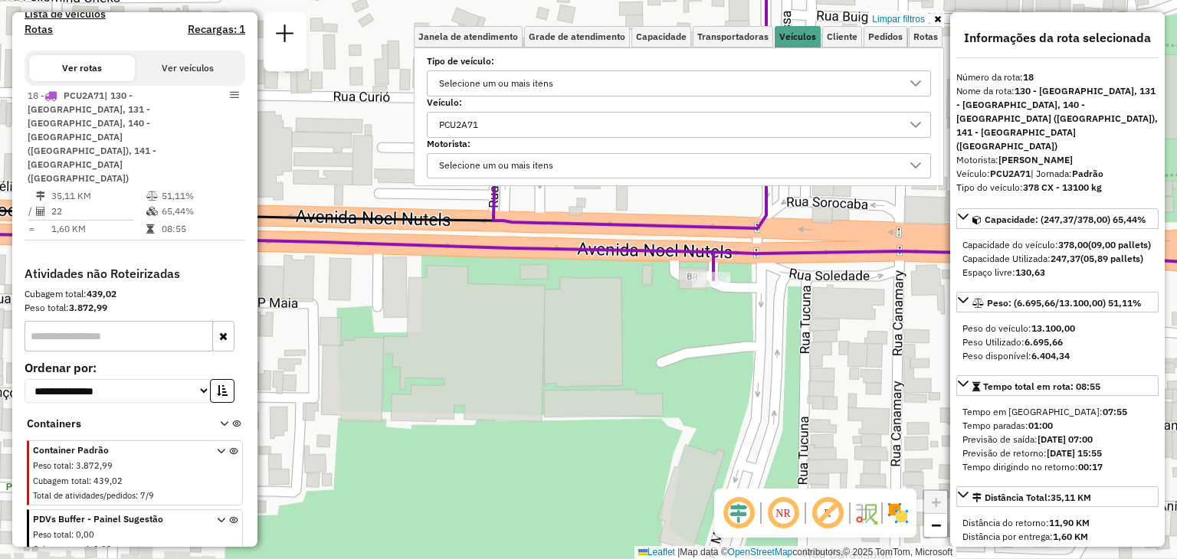
drag, startPoint x: 525, startPoint y: 350, endPoint x: 620, endPoint y: 368, distance: 96.6
click at [620, 368] on div "Limpar filtros Janela de atendimento Grade de atendimento Capacidade Transporta…" at bounding box center [588, 279] width 1177 height 559
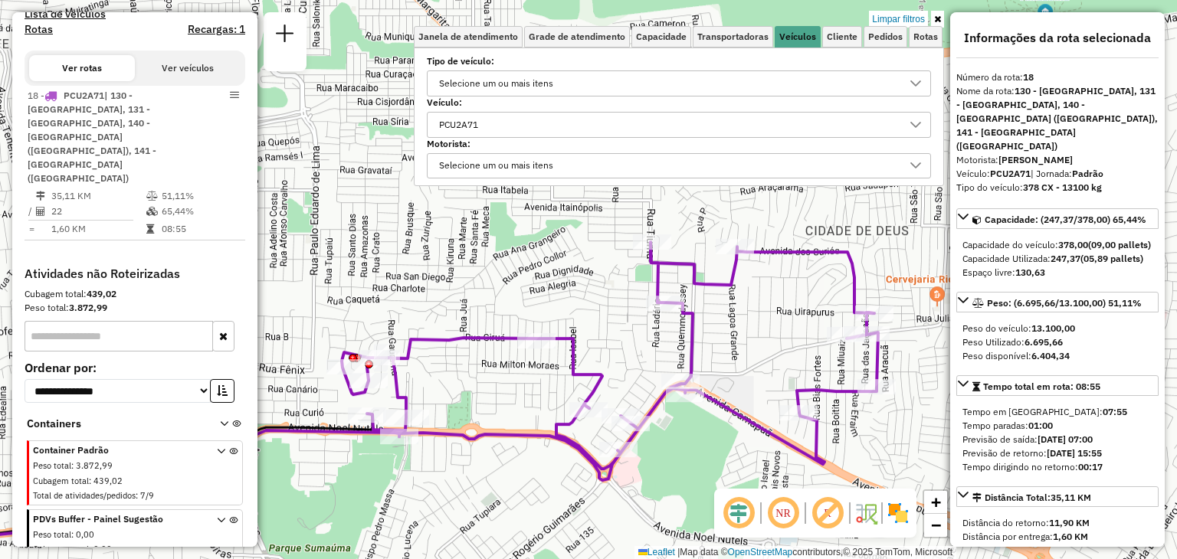
drag, startPoint x: 798, startPoint y: 402, endPoint x: 546, endPoint y: 472, distance: 261.5
click at [546, 472] on div "Limpar filtros Janela de atendimento Grade de atendimento Capacidade Transporta…" at bounding box center [588, 279] width 1177 height 559
